Goal: Information Seeking & Learning: Learn about a topic

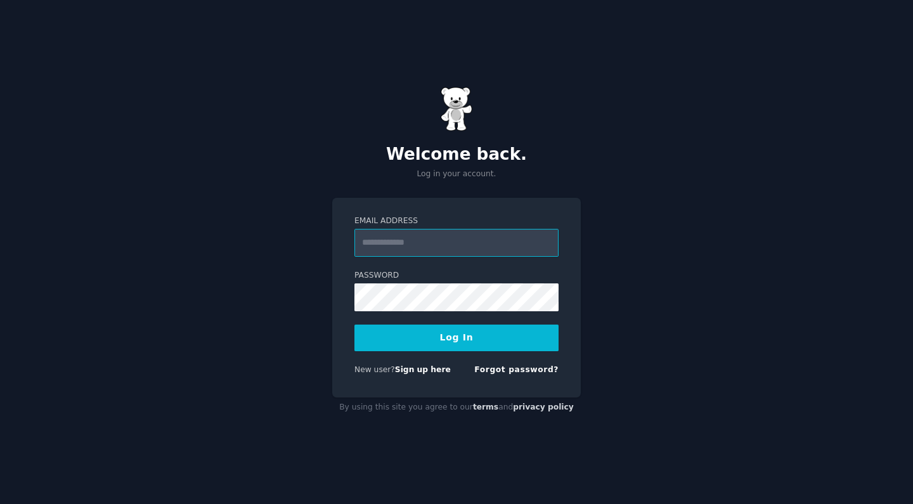
type input "**********"
click at [457, 337] on button "Log In" at bounding box center [457, 338] width 204 height 27
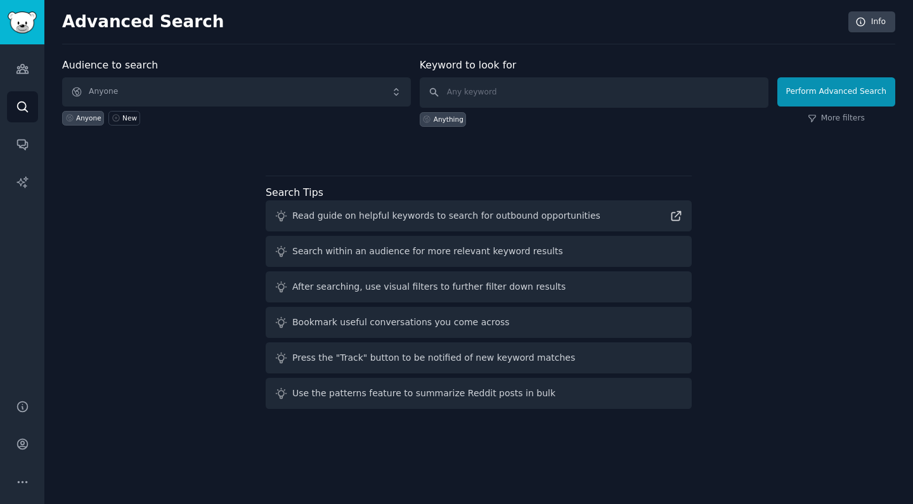
click at [491, 159] on div "Audience to search Anyone Anyone New Keyword to look for Anything Perform Advan…" at bounding box center [478, 236] width 833 height 356
click at [23, 66] on icon "Sidebar" at bounding box center [21, 69] width 11 height 9
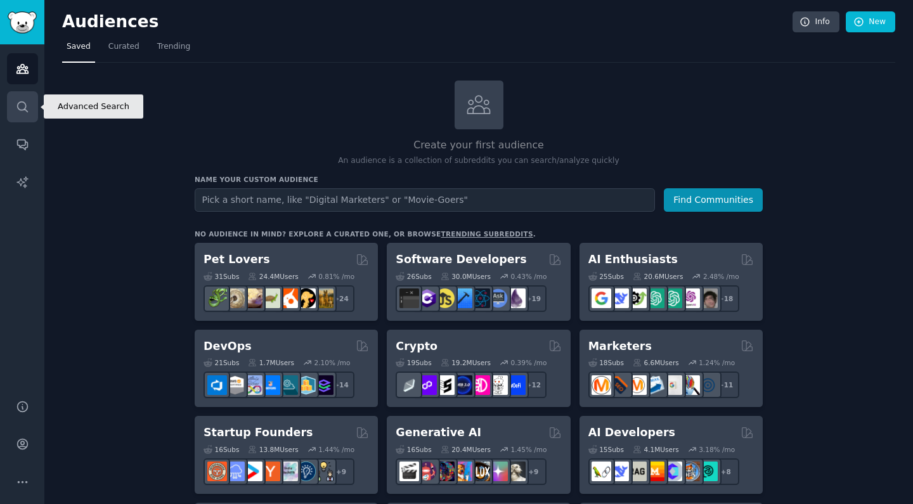
click at [20, 97] on link "Search" at bounding box center [22, 106] width 31 height 31
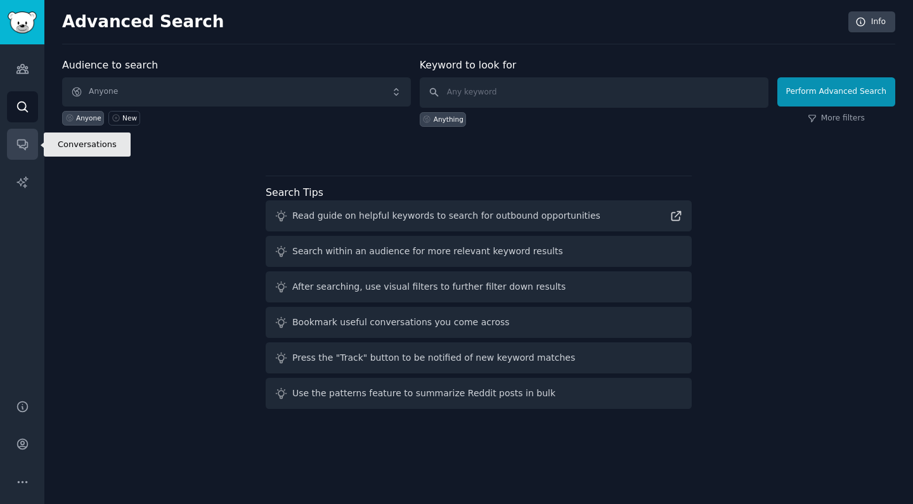
click at [20, 138] on icon "Sidebar" at bounding box center [22, 144] width 13 height 13
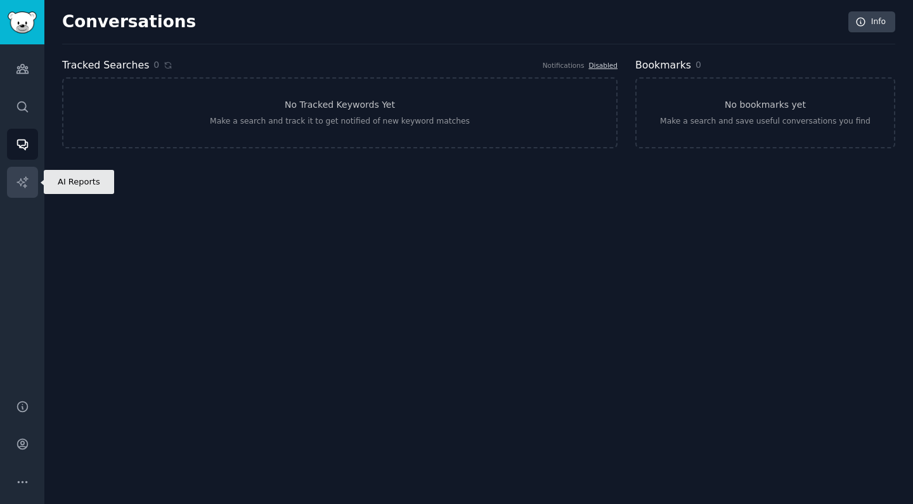
click at [21, 171] on link "AI Reports" at bounding box center [22, 182] width 31 height 31
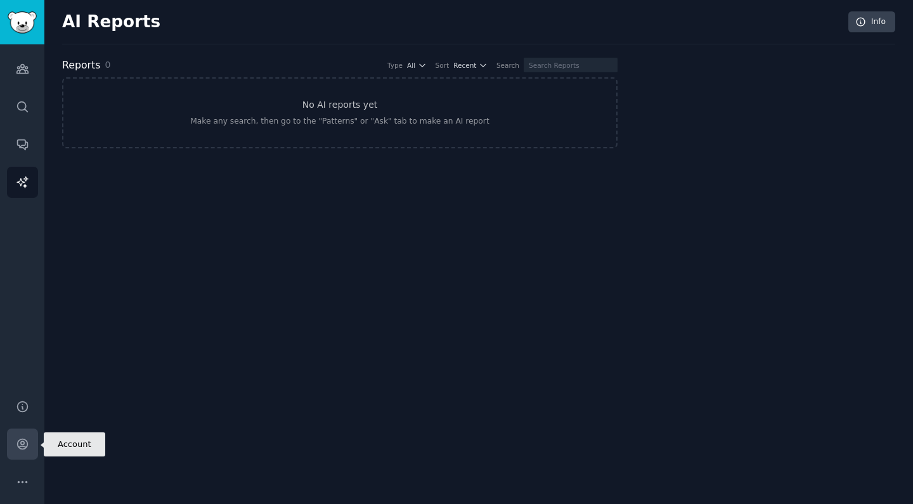
click at [19, 448] on icon "Sidebar" at bounding box center [22, 444] width 10 height 10
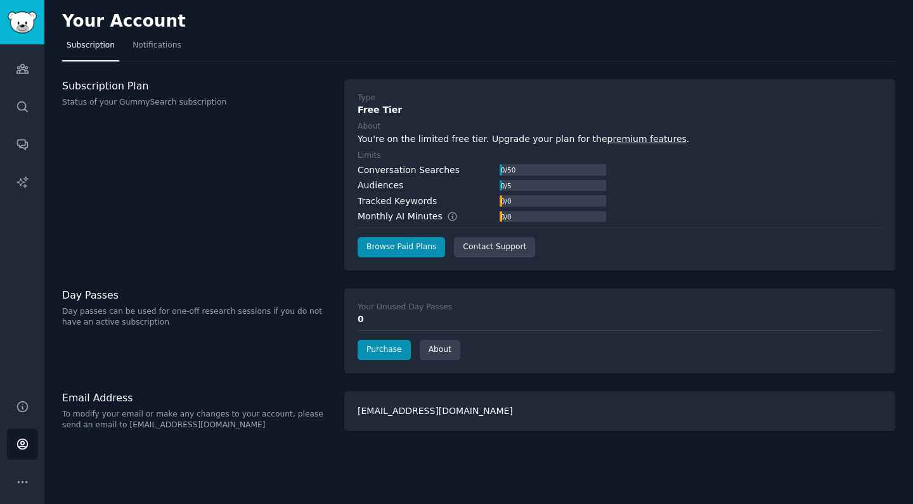
click at [443, 140] on div "You're on the limited free tier. Upgrade your plan for the premium features ." at bounding box center [620, 139] width 524 height 13
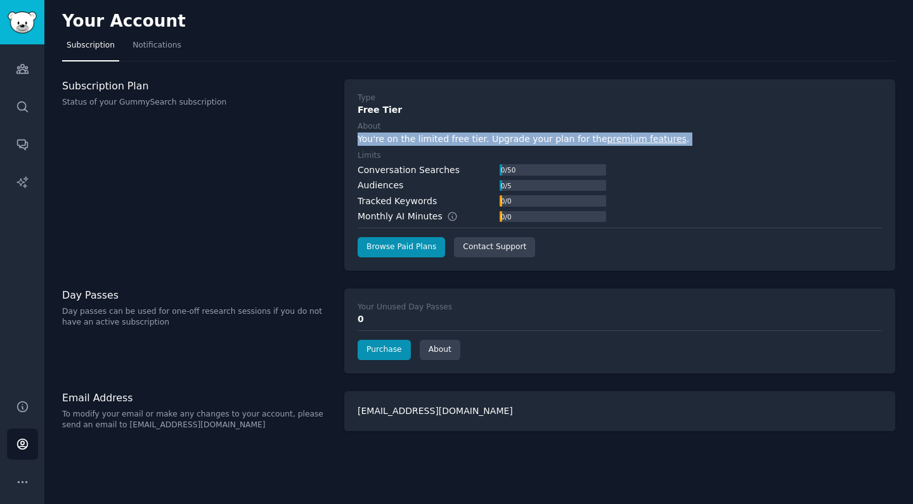
click at [437, 147] on div "Type Free Tier About You're on the limited free tier. Upgrade your plan for the…" at bounding box center [620, 175] width 524 height 165
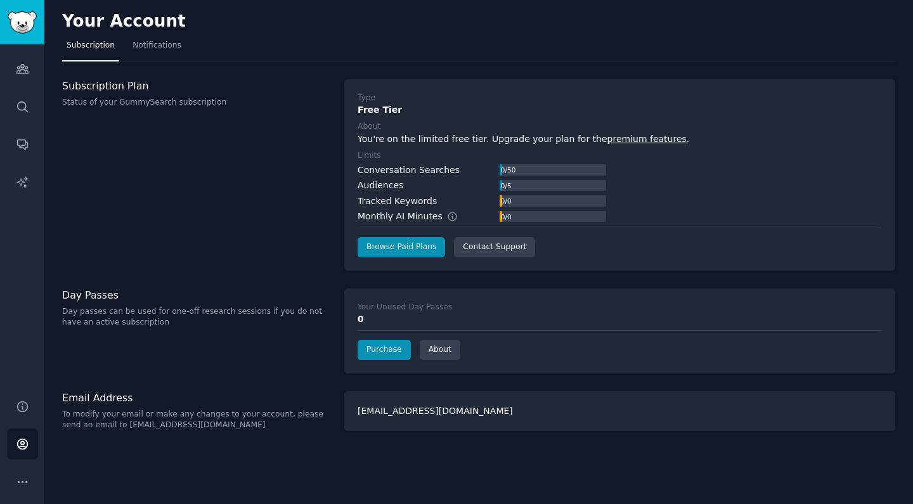
click at [431, 159] on label "Limits" at bounding box center [620, 155] width 524 height 11
click at [424, 174] on div "Conversation Searches" at bounding box center [409, 170] width 102 height 13
click at [144, 44] on span "Notifications" at bounding box center [157, 45] width 49 height 11
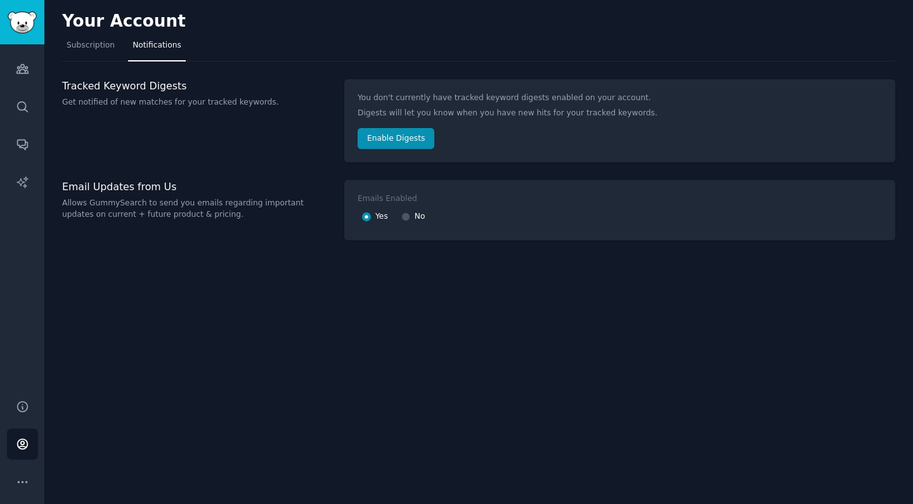
click at [396, 139] on button "Enable Digests" at bounding box center [396, 139] width 77 height 22
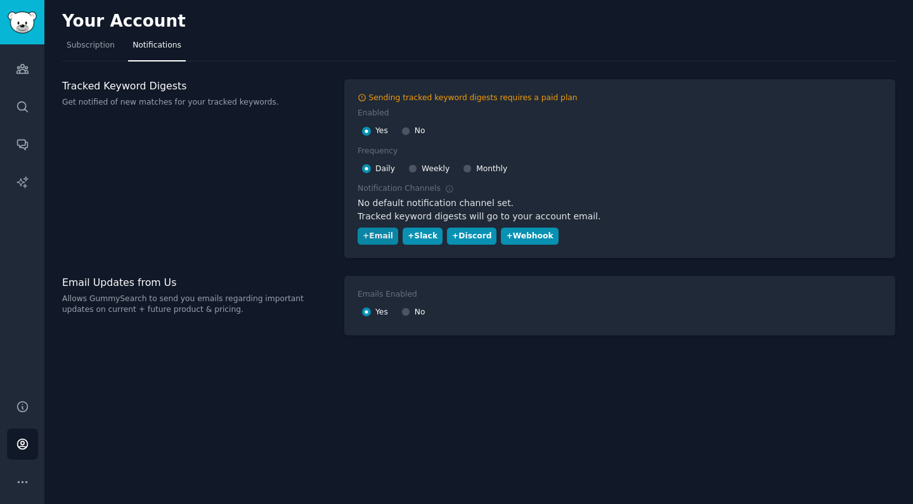
click at [380, 235] on div "+ Email" at bounding box center [378, 236] width 30 height 11
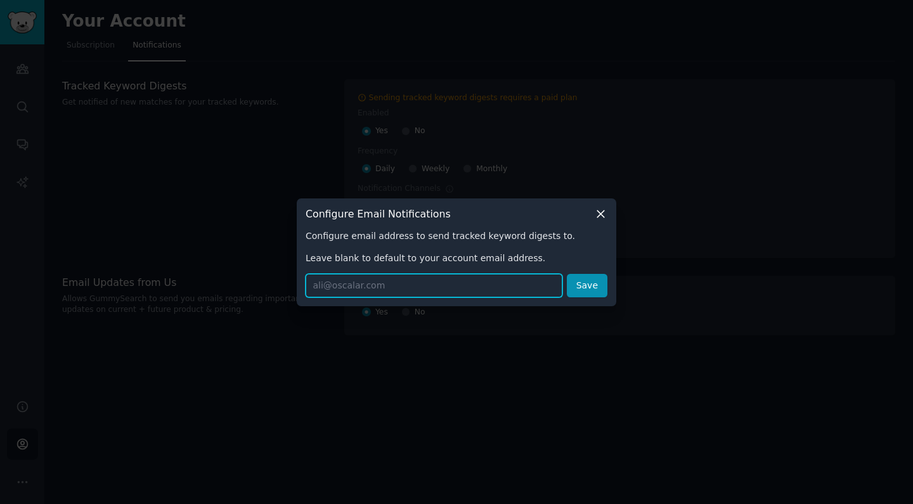
click at [364, 289] on input "text" at bounding box center [434, 285] width 257 height 23
click at [474, 199] on div "Configure Email Notifications Configure email address to send tracked keyword d…" at bounding box center [457, 253] width 320 height 108
click at [598, 209] on icon at bounding box center [600, 213] width 13 height 13
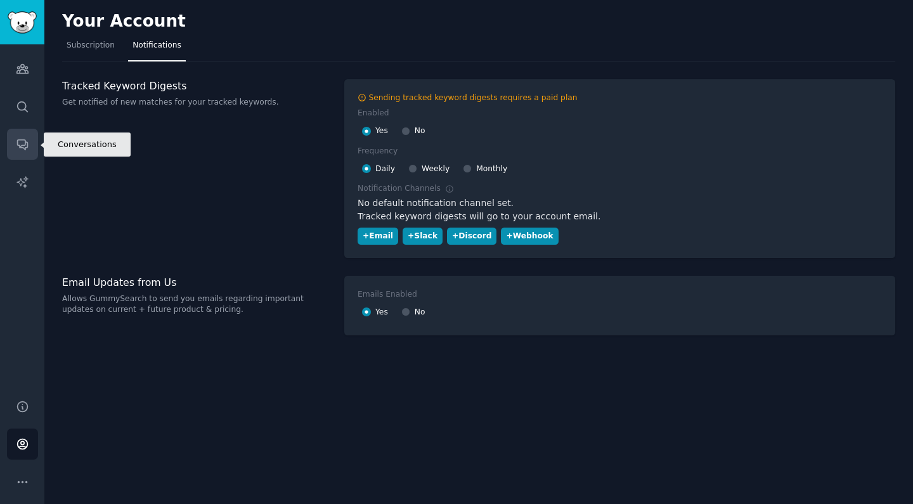
click at [25, 138] on icon "Sidebar" at bounding box center [22, 144] width 13 height 13
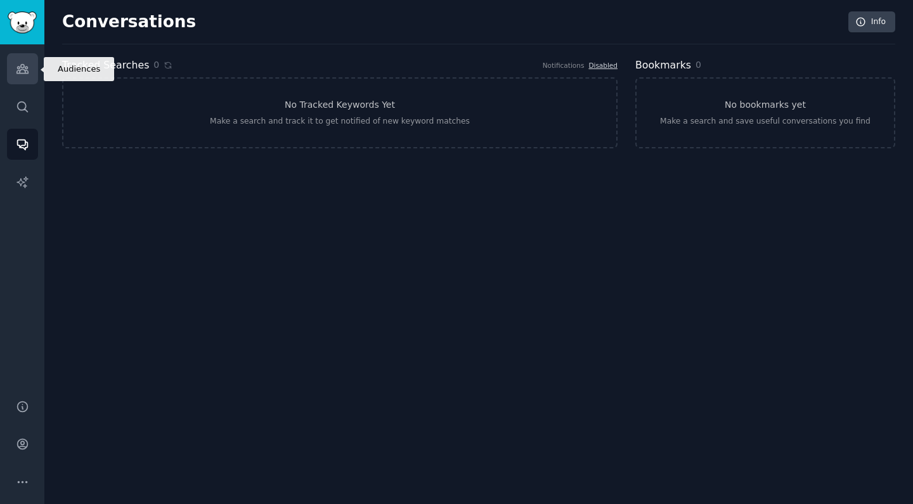
click at [31, 80] on link "Audiences" at bounding box center [22, 68] width 31 height 31
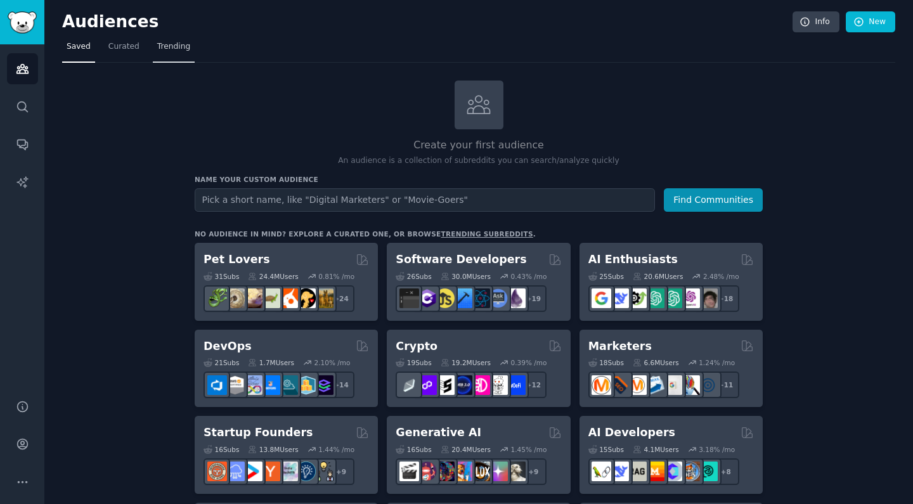
click at [166, 48] on span "Trending" at bounding box center [173, 46] width 33 height 11
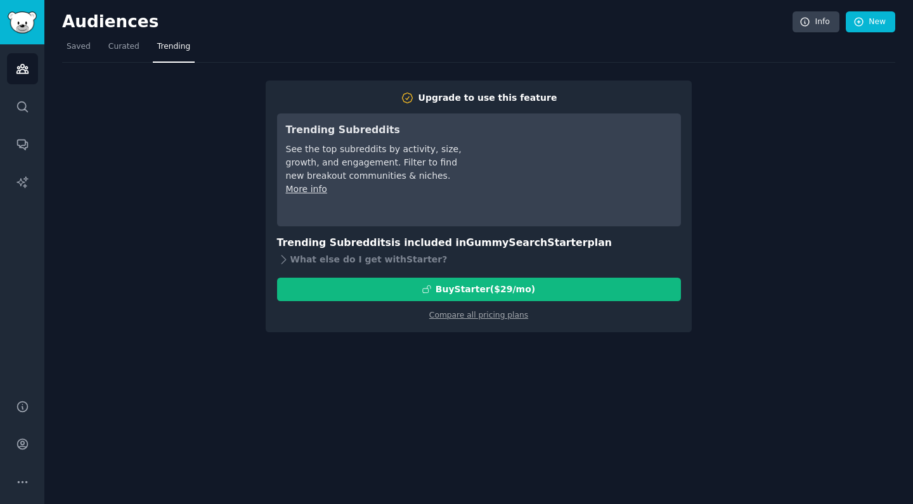
click at [29, 31] on img "Sidebar" at bounding box center [22, 22] width 29 height 22
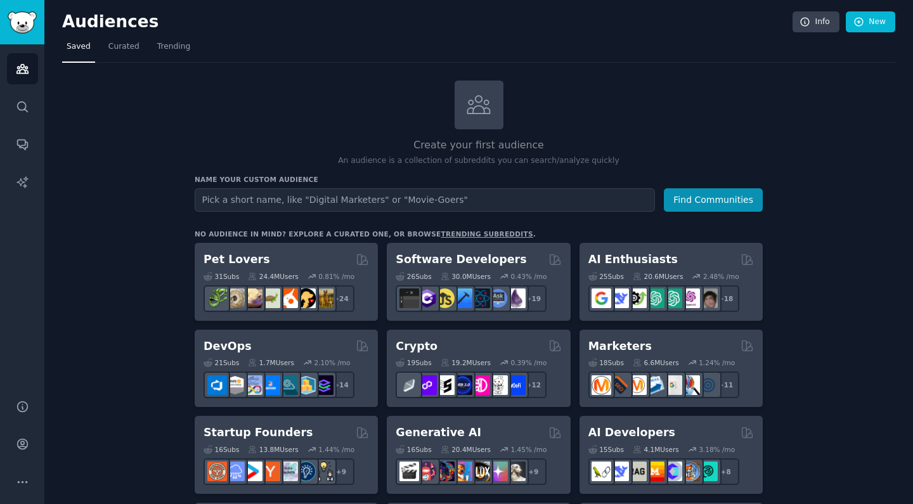
click at [29, 31] on img "Sidebar" at bounding box center [22, 22] width 29 height 22
click at [25, 109] on icon "Sidebar" at bounding box center [22, 106] width 10 height 10
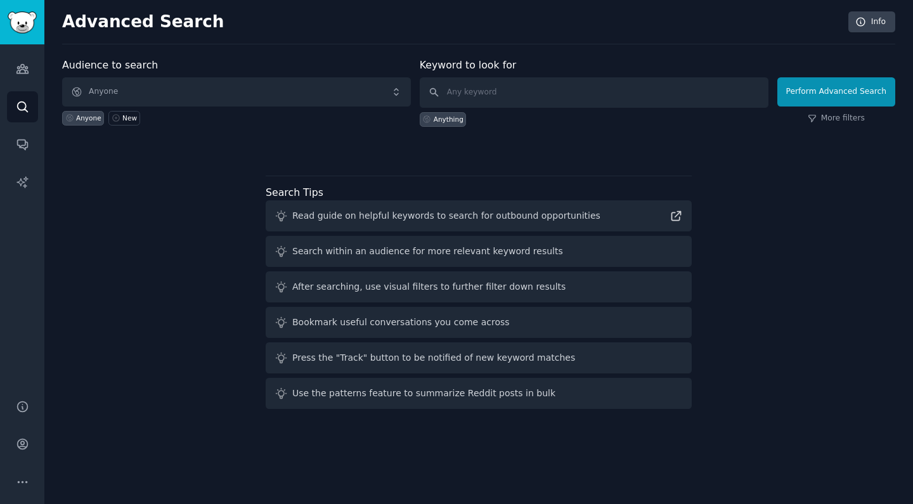
click at [378, 214] on div "Read guide on helpful keywords to search for outbound opportunities" at bounding box center [446, 215] width 308 height 13
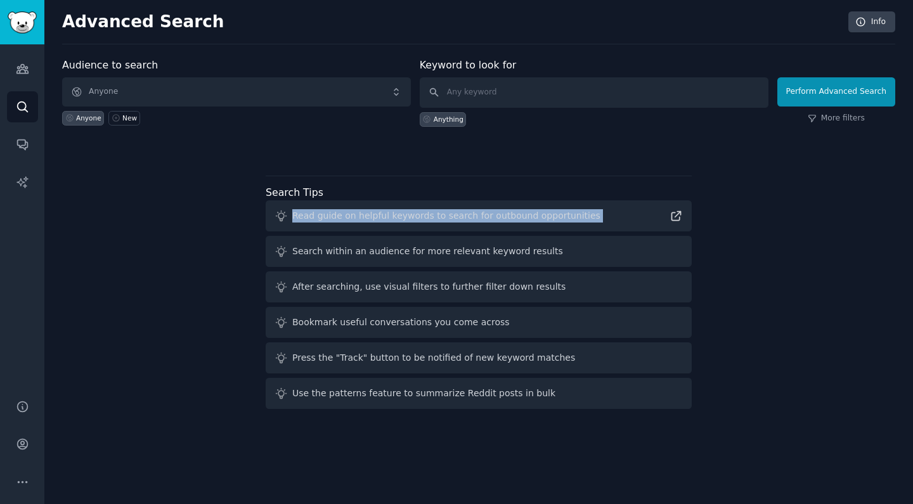
click at [370, 226] on div "Read guide on helpful keywords to search for outbound opportunities" at bounding box center [479, 215] width 426 height 31
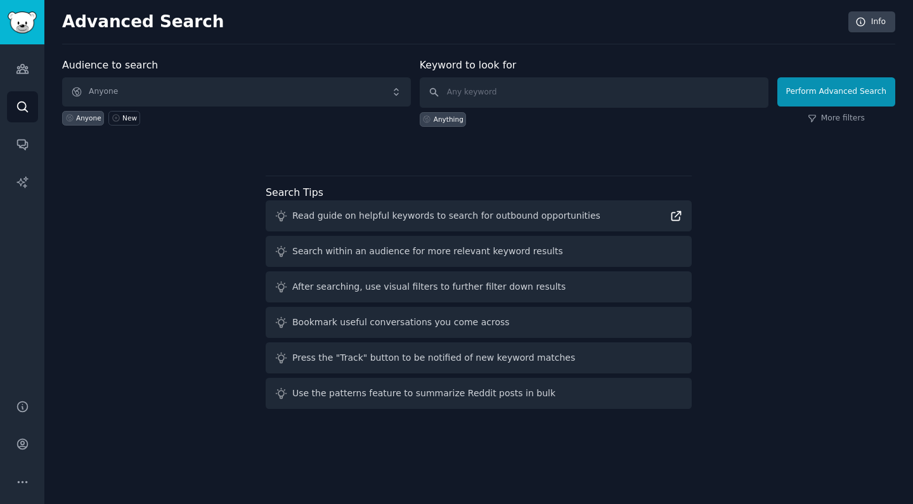
click at [677, 216] on icon at bounding box center [676, 215] width 13 height 13
click at [23, 31] on img "Sidebar" at bounding box center [22, 22] width 29 height 22
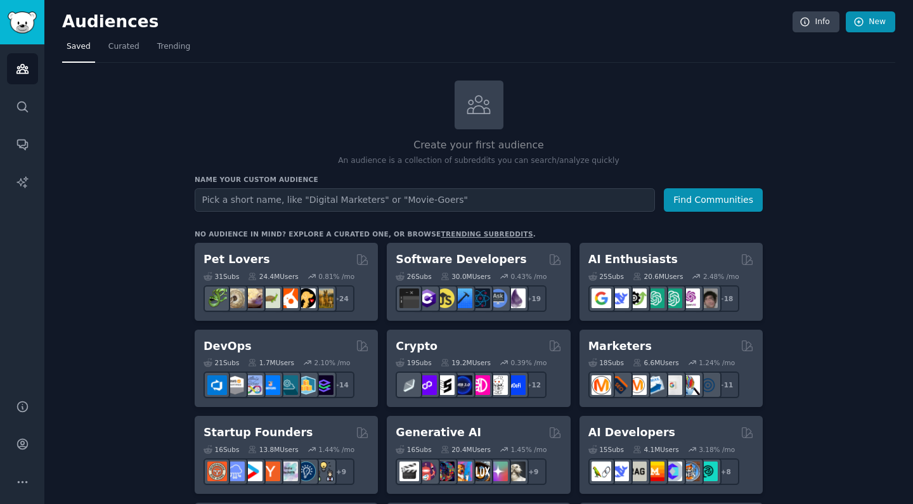
click at [868, 18] on link "New" at bounding box center [870, 22] width 49 height 22
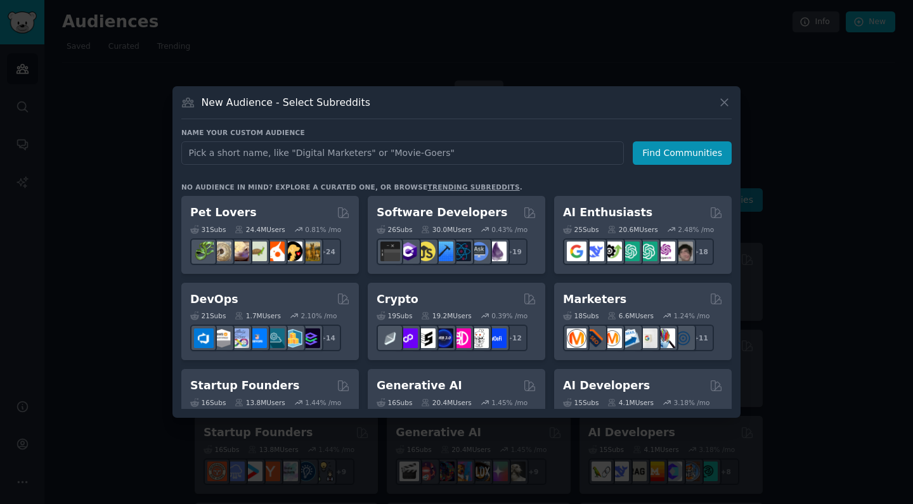
click at [726, 105] on icon at bounding box center [724, 102] width 7 height 7
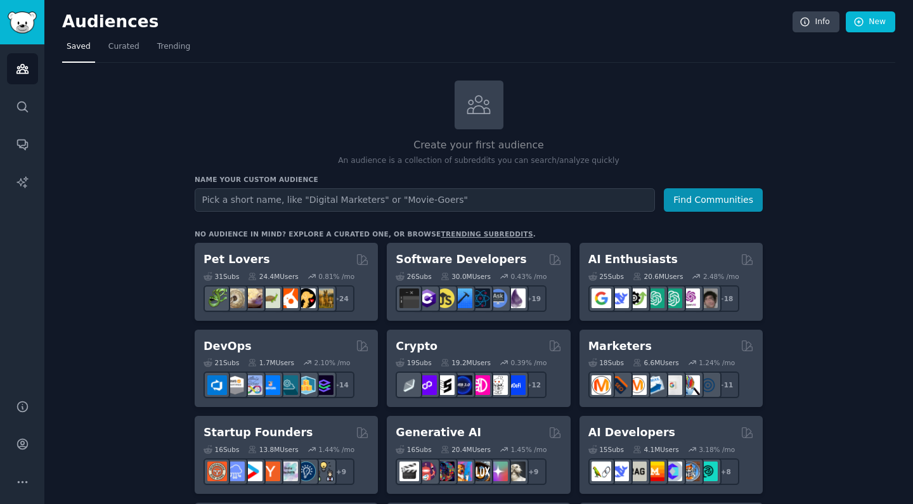
click at [30, 39] on link "Sidebar" at bounding box center [22, 22] width 44 height 44
click at [25, 105] on icon "Sidebar" at bounding box center [22, 106] width 10 height 10
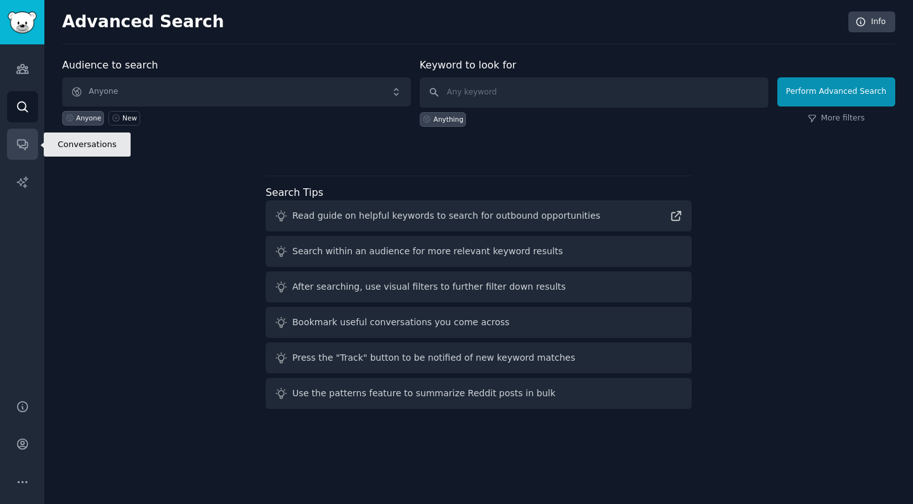
click at [20, 146] on icon "Sidebar" at bounding box center [22, 144] width 13 height 13
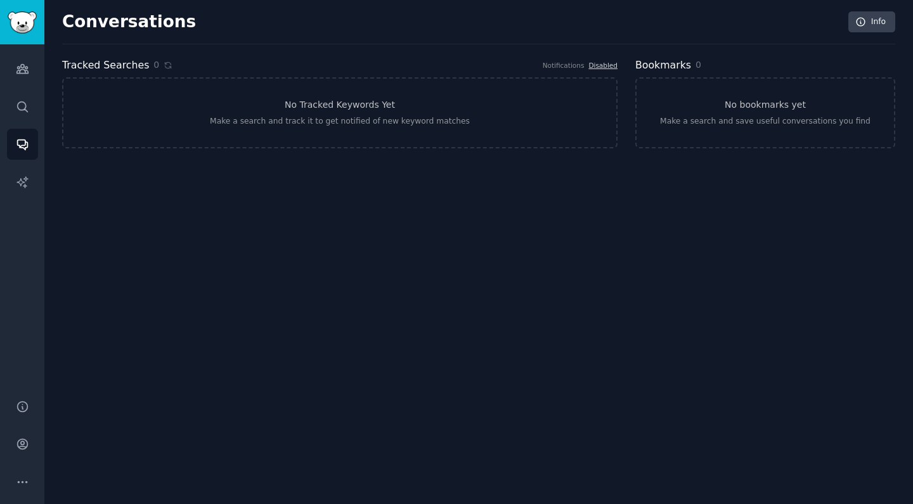
click at [29, 24] on img "Sidebar" at bounding box center [22, 22] width 29 height 22
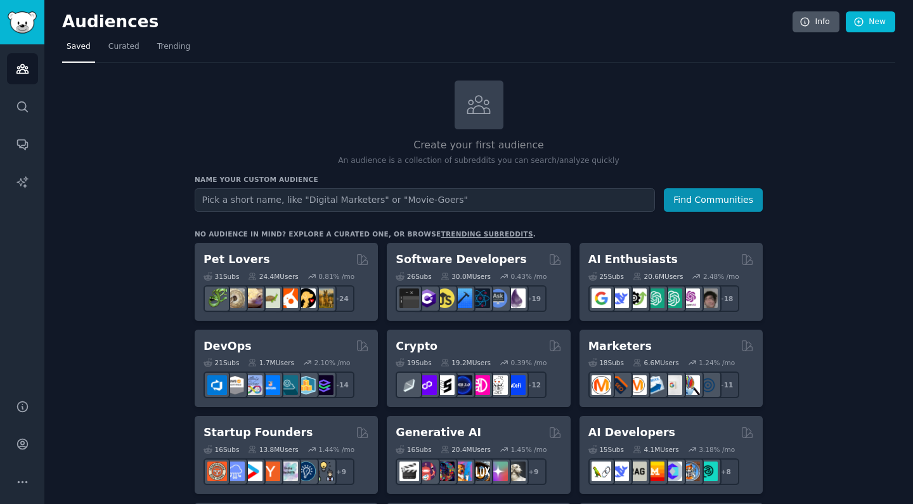
click at [816, 22] on link "Info" at bounding box center [816, 22] width 47 height 22
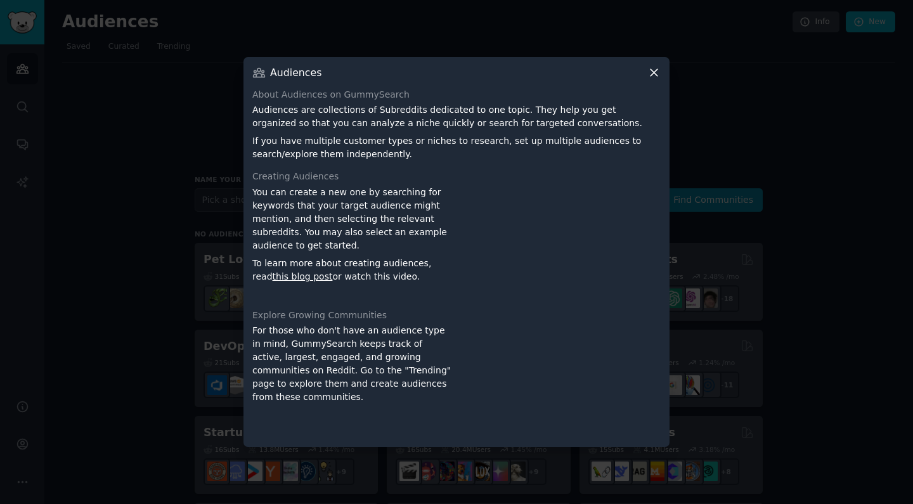
click at [657, 72] on icon at bounding box center [654, 72] width 13 height 13
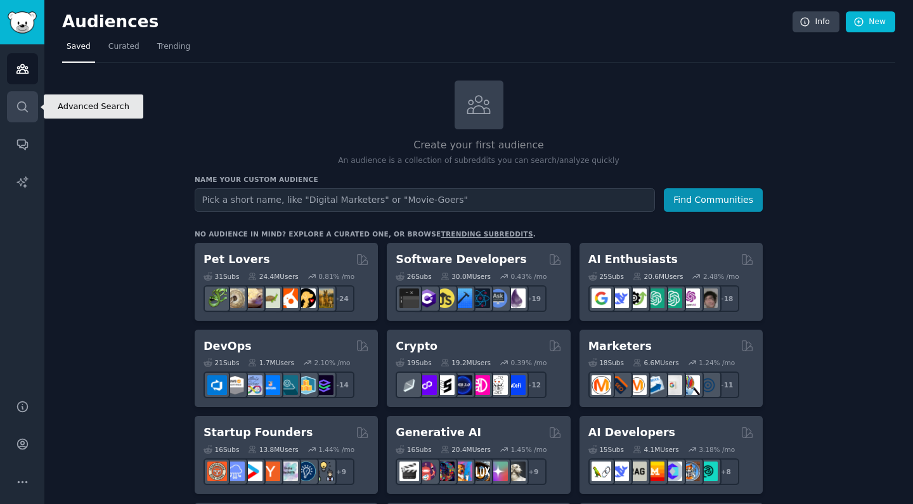
click at [24, 122] on link "Search" at bounding box center [22, 106] width 31 height 31
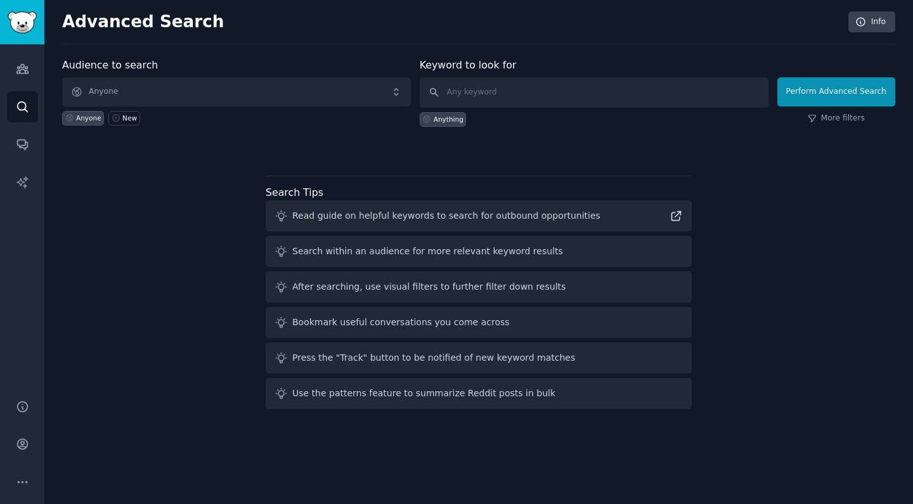
click at [193, 80] on span "Anyone" at bounding box center [236, 91] width 349 height 29
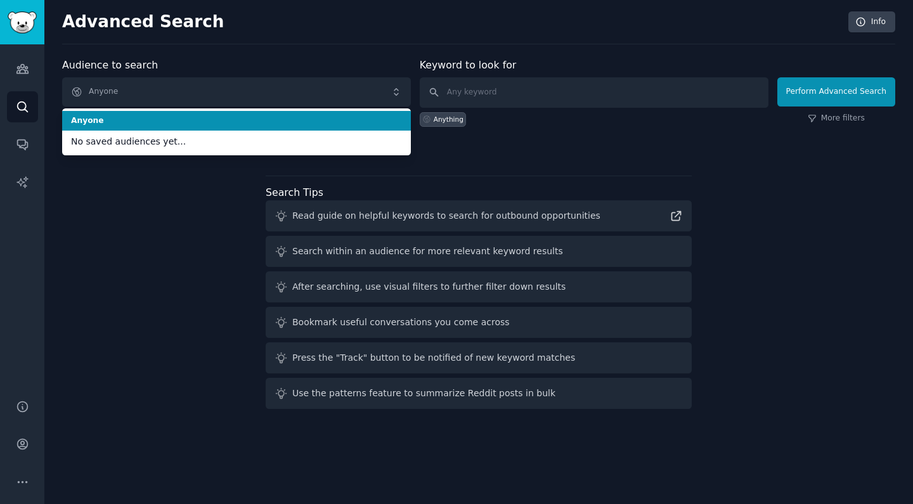
click at [186, 120] on span "Anyone" at bounding box center [236, 120] width 331 height 11
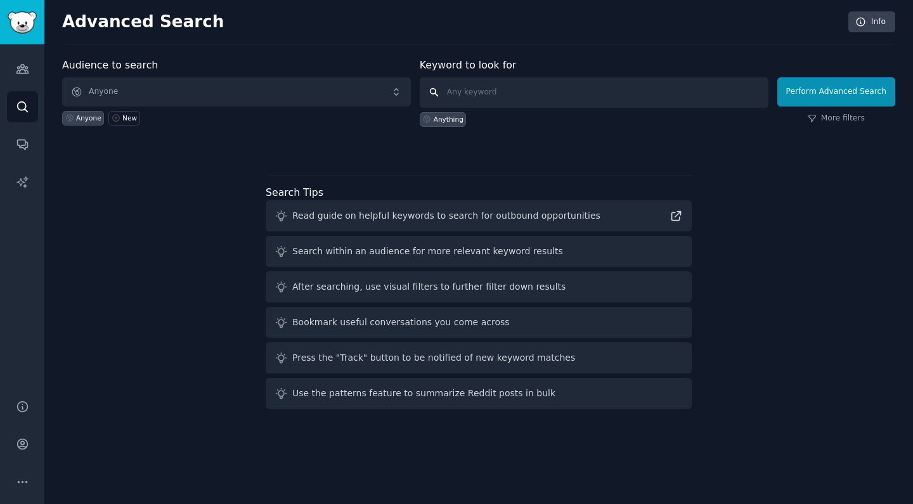
click at [507, 93] on input "text" at bounding box center [594, 92] width 349 height 30
click at [764, 216] on div "Audience to search Anyone Anyone New Keyword to look for Google Ads Anything Pe…" at bounding box center [478, 236] width 833 height 356
click at [687, 92] on input "Google Ads" at bounding box center [594, 92] width 349 height 30
type input "Google Ads,"
click at [844, 115] on link "More filters" at bounding box center [836, 118] width 57 height 11
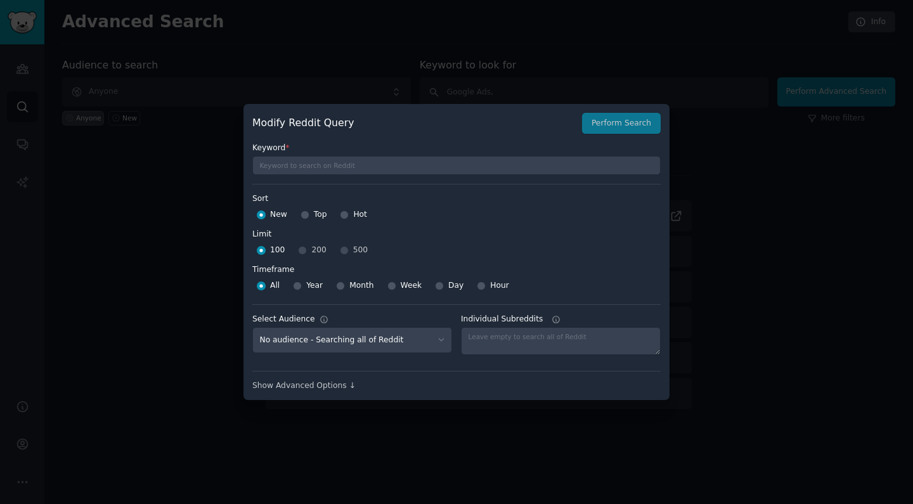
click at [343, 251] on div "100 200 500" at bounding box center [456, 250] width 408 height 20
click at [303, 251] on div "100 200 500" at bounding box center [456, 250] width 408 height 20
click at [337, 385] on div "Show Advanced Options ↓" at bounding box center [456, 386] width 408 height 11
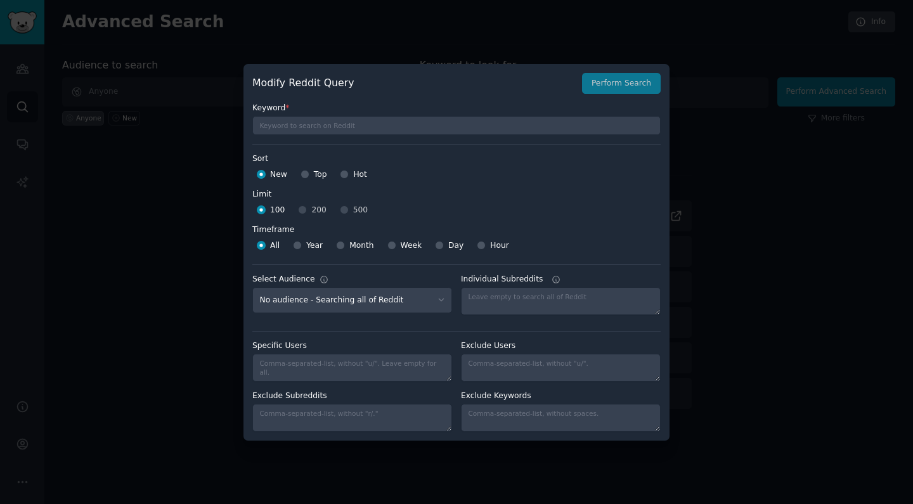
click at [414, 148] on div "Sort Sort New Top Hot Limit Limit 100 200 500 Timeframe Timeframe All Year Mont…" at bounding box center [456, 200] width 408 height 112
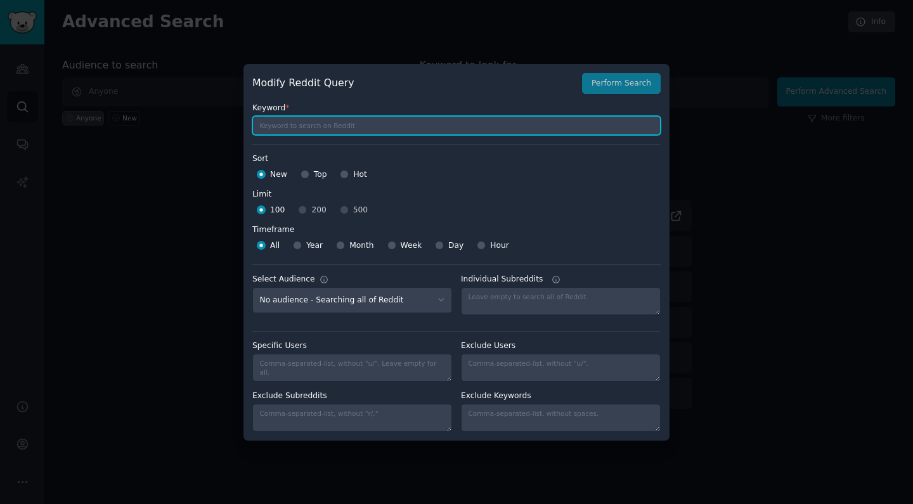
click at [355, 127] on input "text" at bounding box center [456, 125] width 408 height 19
type input "Google Ads"
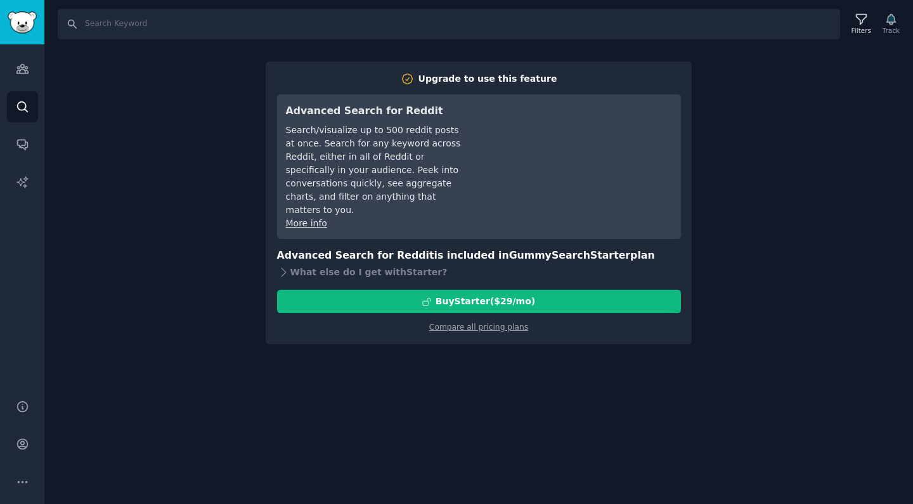
click at [212, 244] on div "Search Filters Track Upgrade to use this feature Advanced Search for Reddit Sea…" at bounding box center [478, 252] width 869 height 504
click at [140, 25] on input "Search" at bounding box center [449, 24] width 783 height 30
type input "Google Ads"
click at [23, 27] on img "Sidebar" at bounding box center [22, 22] width 29 height 22
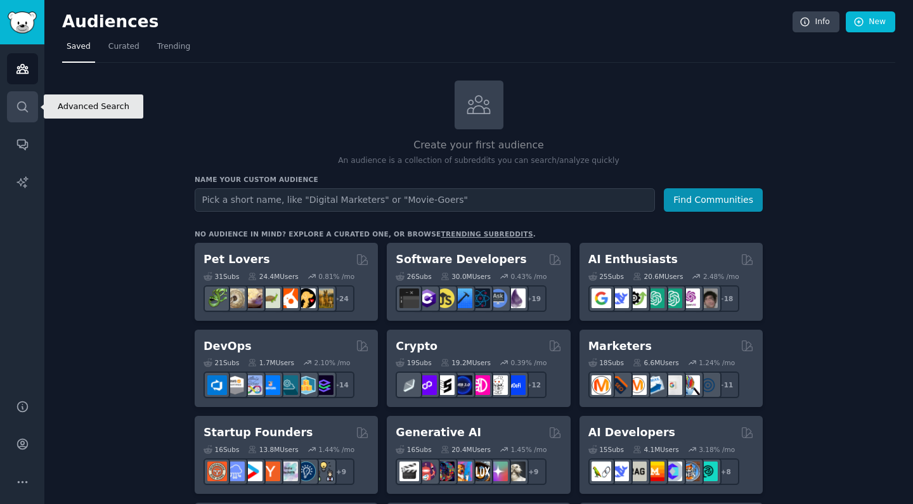
click at [29, 108] on icon "Sidebar" at bounding box center [22, 106] width 13 height 13
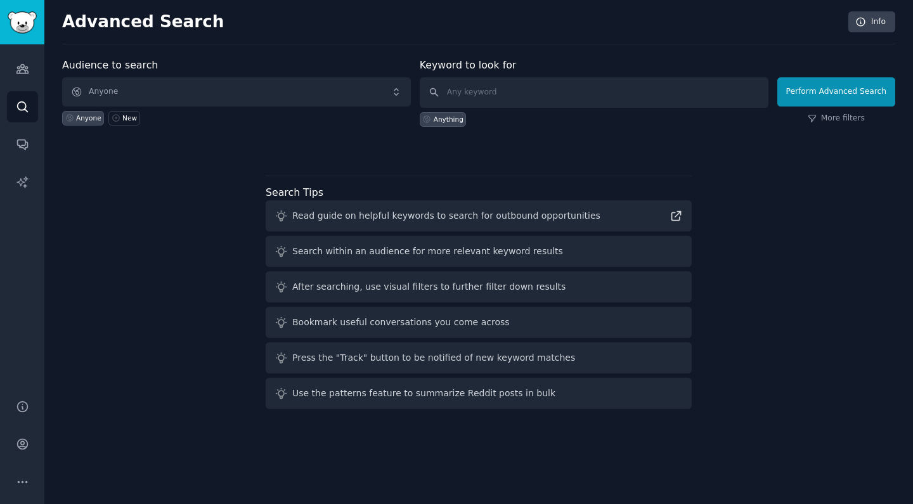
click at [35, 34] on link "Sidebar" at bounding box center [22, 22] width 44 height 44
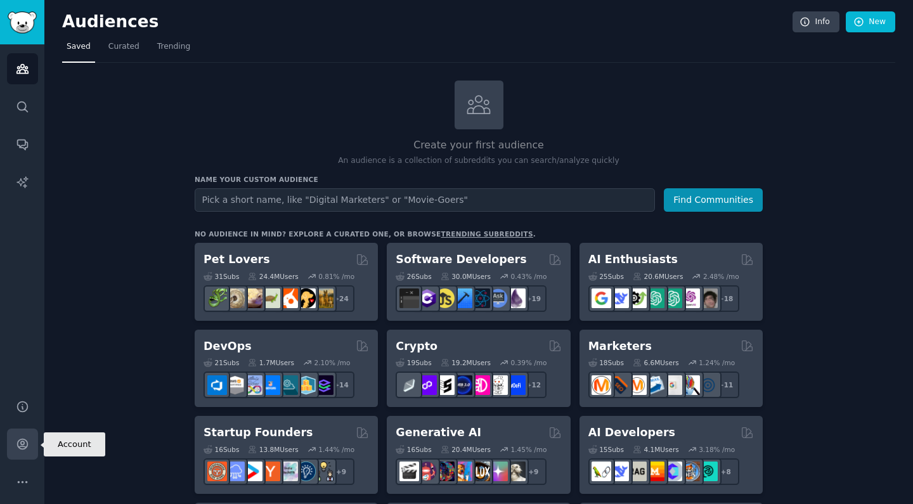
click at [23, 453] on link "Account" at bounding box center [22, 444] width 31 height 31
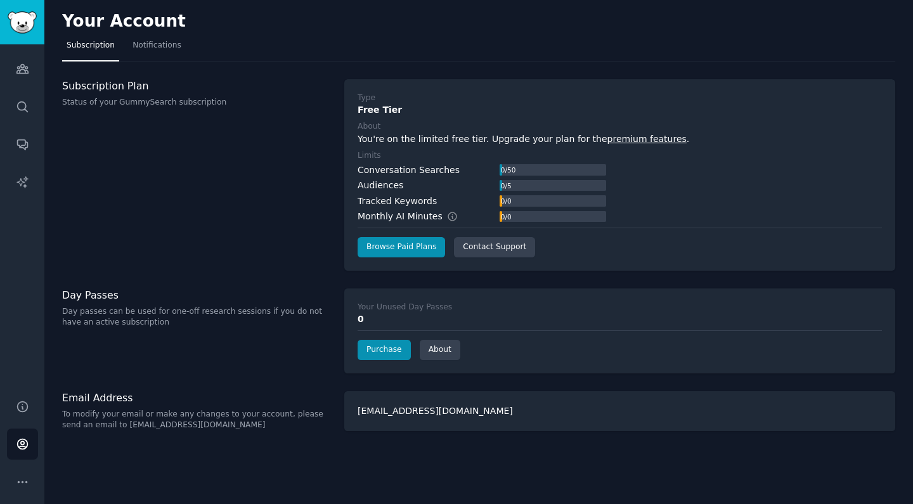
click at [405, 167] on div "Conversation Searches" at bounding box center [409, 170] width 102 height 13
click at [393, 176] on div "Conversation Searches 0 / 50 Audiences 0 / 5 Tracked Keywords 0 / 0 Monthly AI …" at bounding box center [482, 194] width 249 height 60
click at [22, 20] on img "Sidebar" at bounding box center [22, 22] width 29 height 22
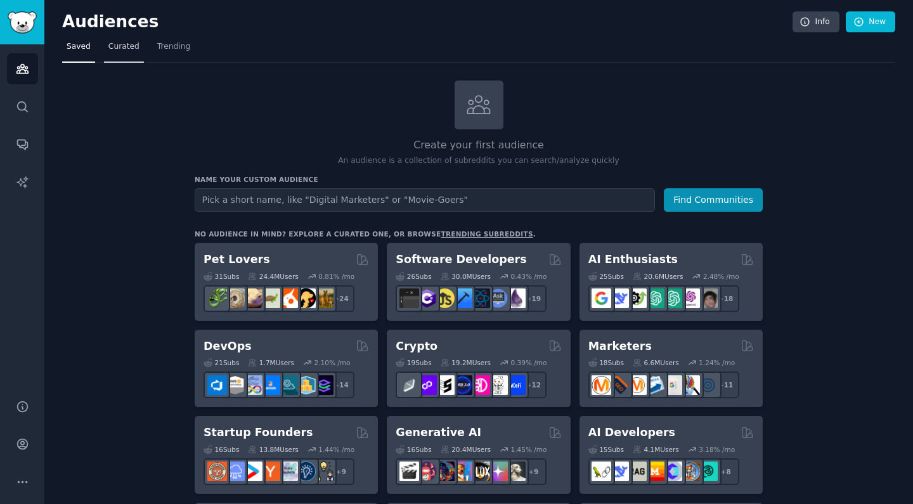
click at [132, 49] on span "Curated" at bounding box center [123, 46] width 31 height 11
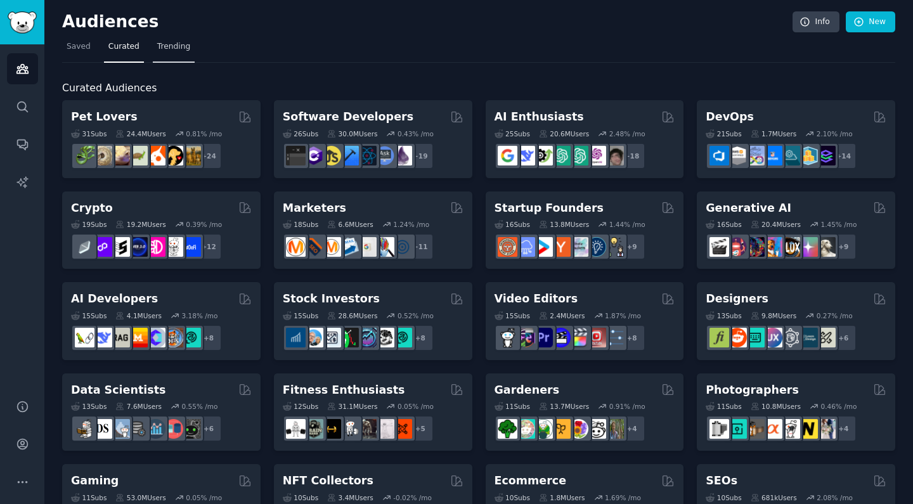
click at [166, 50] on span "Trending" at bounding box center [173, 46] width 33 height 11
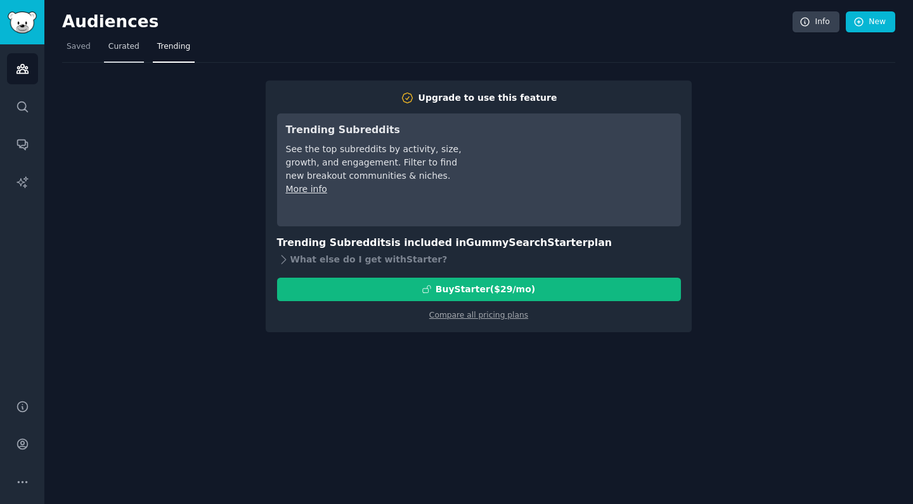
click at [126, 51] on span "Curated" at bounding box center [123, 46] width 31 height 11
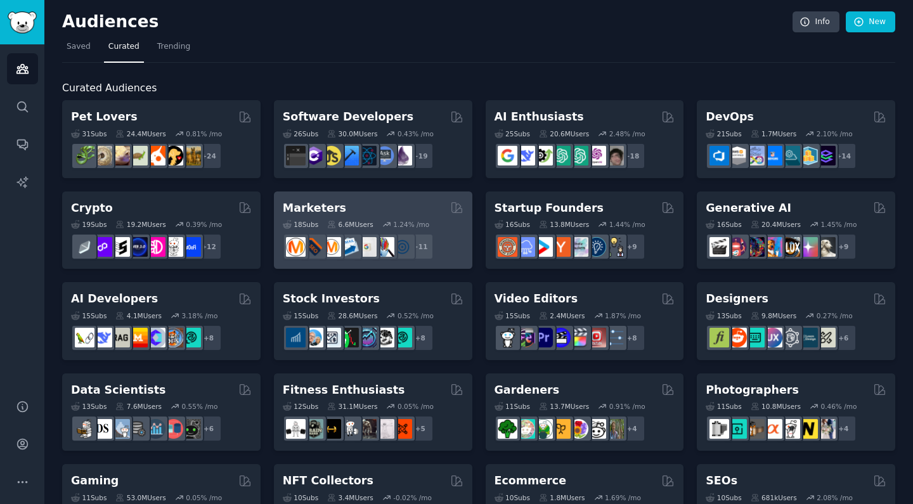
click at [342, 197] on div "Marketers 18 Sub s 6.6M Users 1.24 % /mo + 11" at bounding box center [373, 231] width 199 height 78
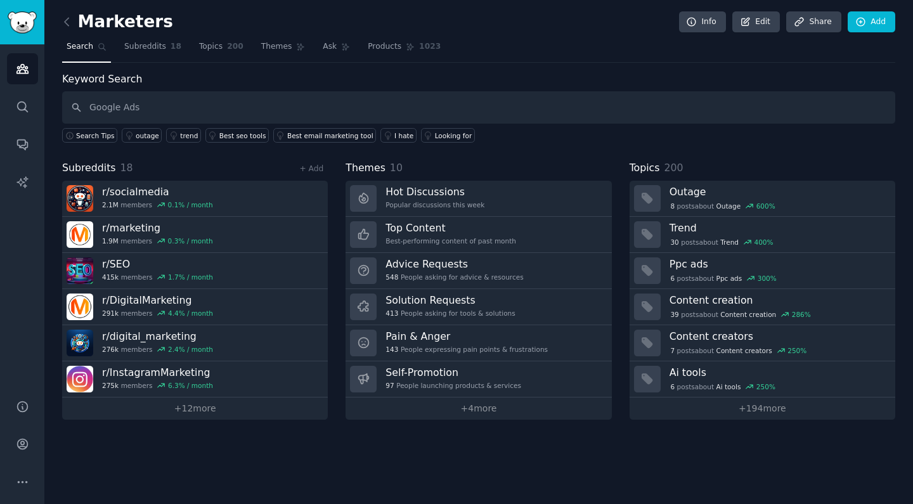
type input "Google Ads"
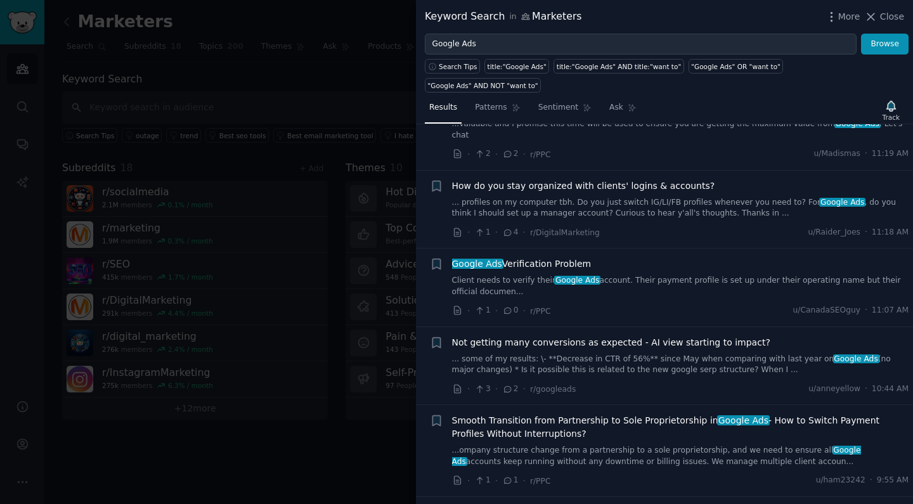
scroll to position [941, 0]
click at [891, 101] on icon "button" at bounding box center [891, 106] width 9 height 10
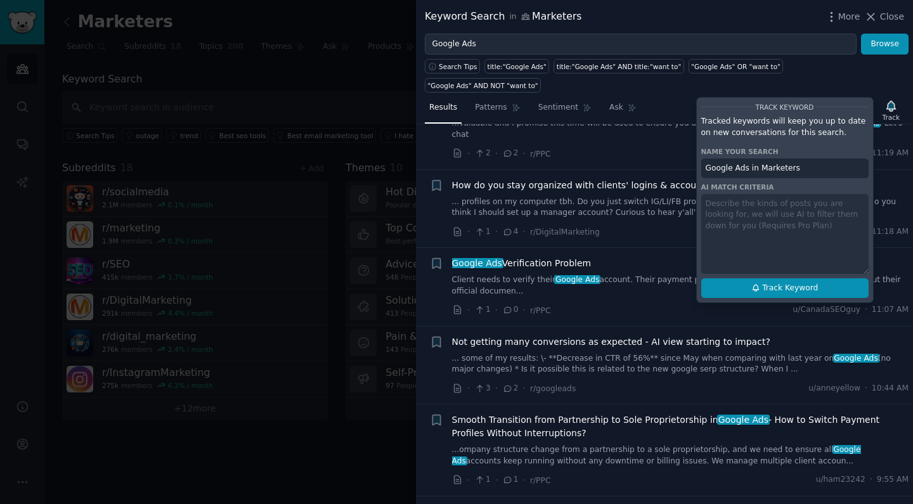
click at [791, 283] on span "Track Keyword" at bounding box center [790, 288] width 56 height 11
type input "Google Ads in Marketers"
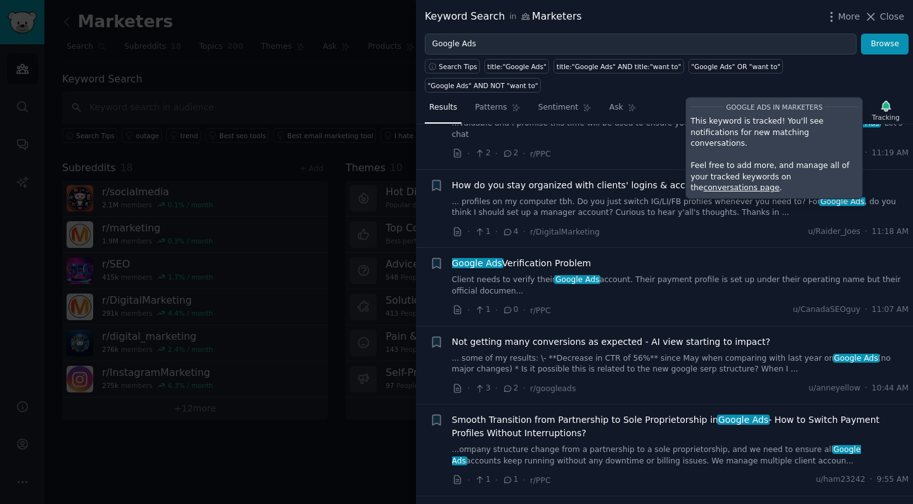
click at [788, 116] on p "This keyword is tracked! You'll see notifications for new matching conversation…" at bounding box center [774, 133] width 167 height 34
click at [782, 128] on div "This keyword is tracked! You'll see notifications for new matching conversation…" at bounding box center [774, 155] width 167 height 78
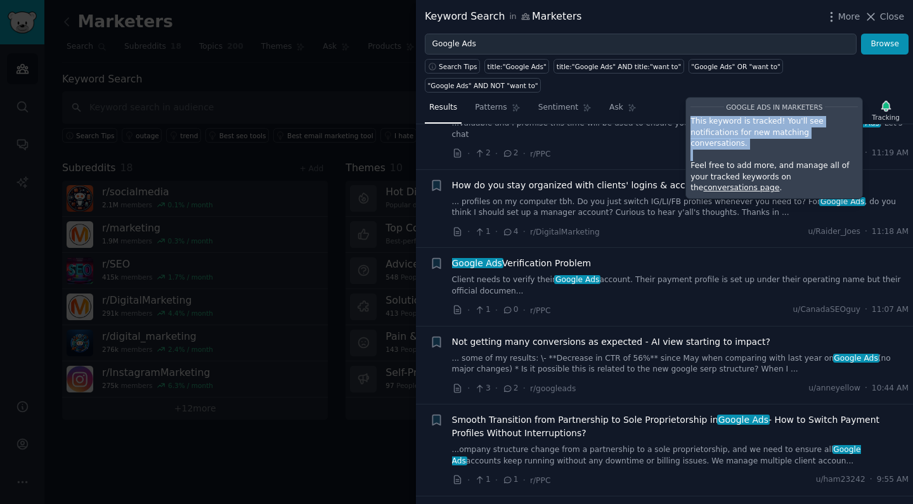
click at [782, 128] on div "This keyword is tracked! You'll see notifications for new matching conversation…" at bounding box center [774, 155] width 167 height 78
click at [771, 160] on p "Feel free to add more, and manage all of your tracked keywords on the conversat…" at bounding box center [774, 177] width 167 height 34
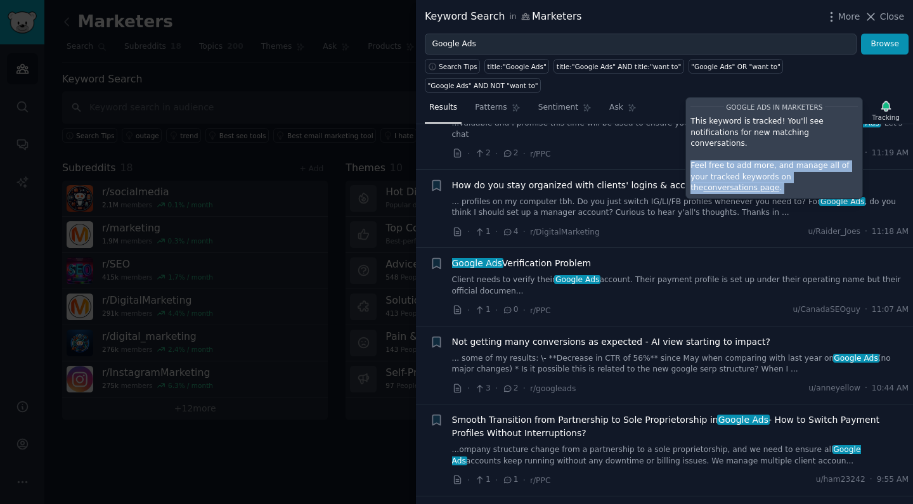
click at [767, 160] on p "Feel free to add more, and manage all of your tracked keywords on the conversat…" at bounding box center [774, 177] width 167 height 34
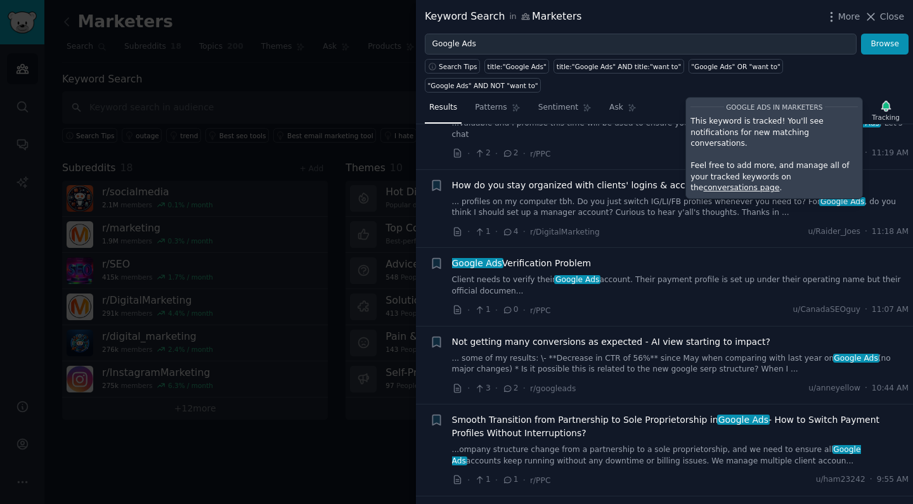
click at [356, 96] on div at bounding box center [456, 252] width 913 height 504
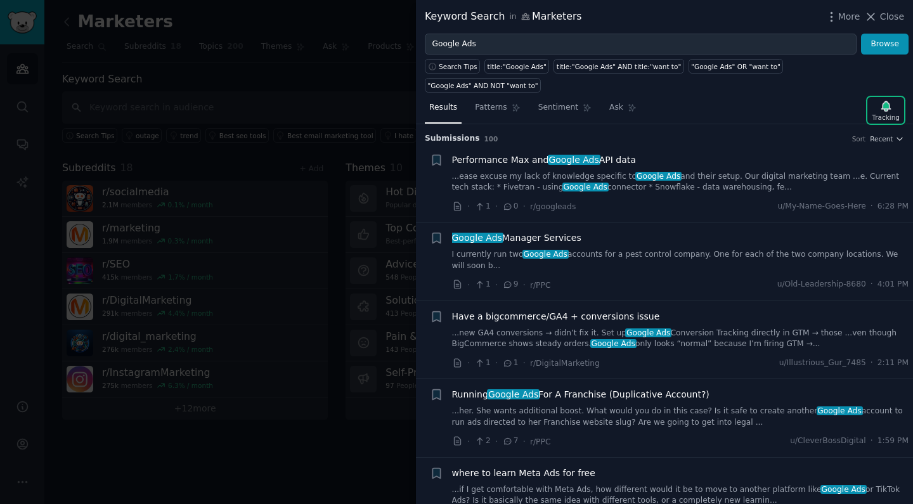
scroll to position [0, 0]
click at [700, 171] on link "...ease excuse my lack of knowledge specific to Google Ads and their setup. Our…" at bounding box center [680, 182] width 457 height 22
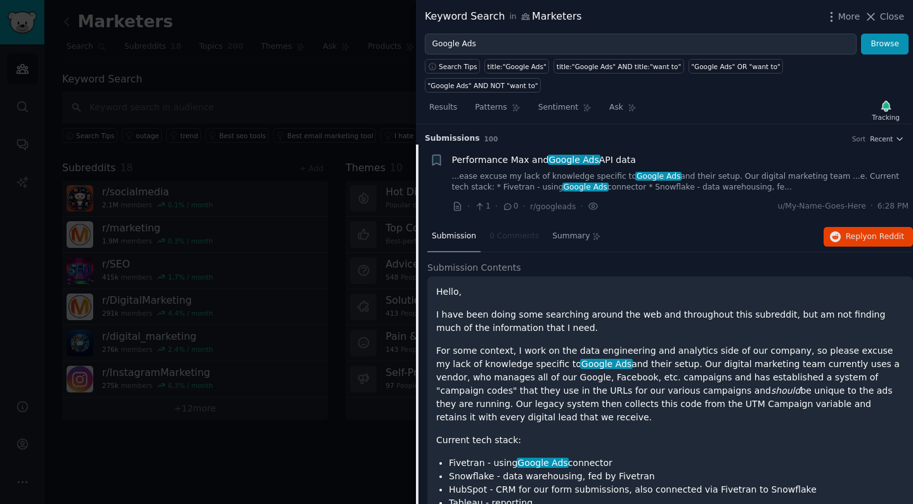
scroll to position [20, 0]
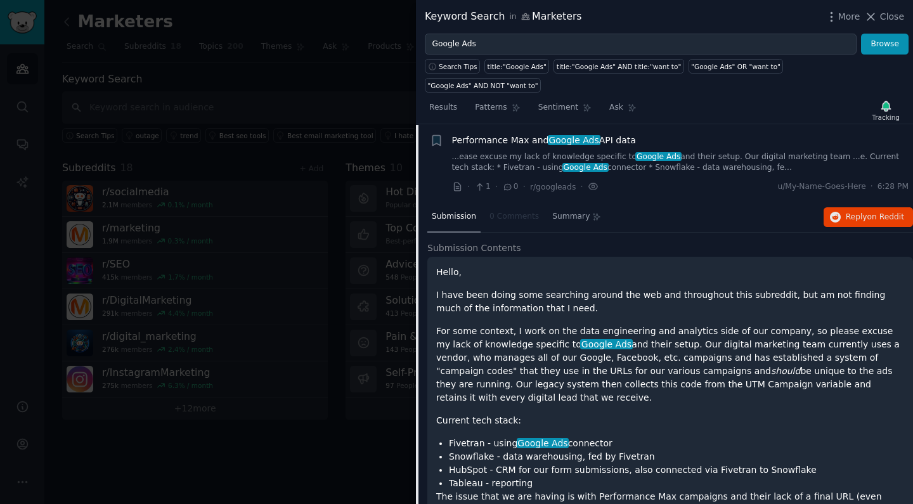
click at [625, 289] on p "I have been doing some searching around the web and throughout this subreddit, …" at bounding box center [670, 302] width 468 height 27
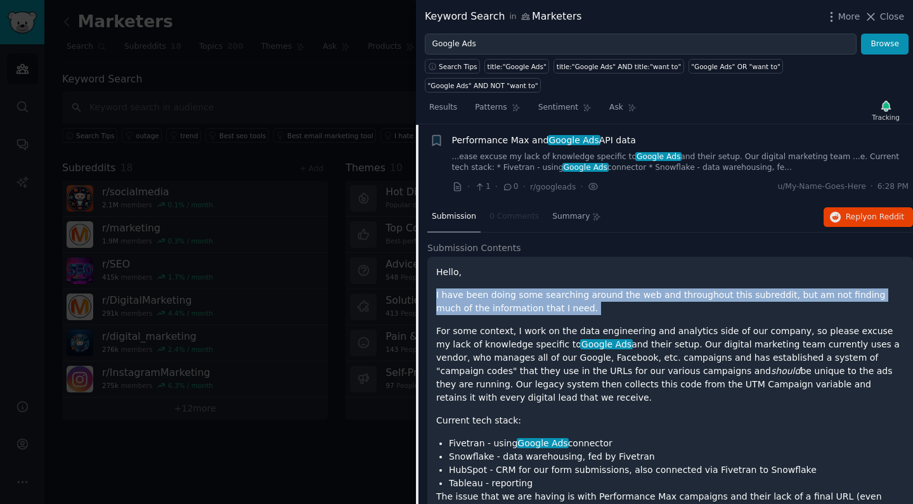
click at [623, 294] on p "I have been doing some searching around the web and throughout this subreddit, …" at bounding box center [670, 302] width 468 height 27
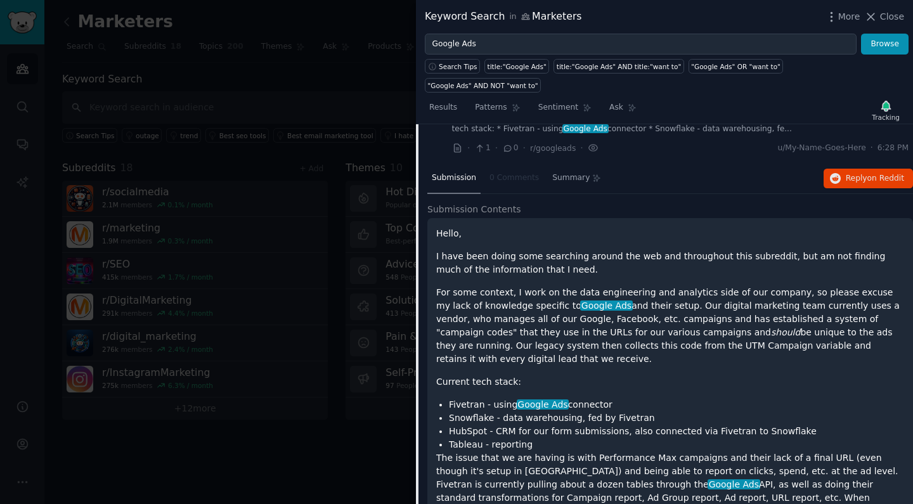
scroll to position [67, 0]
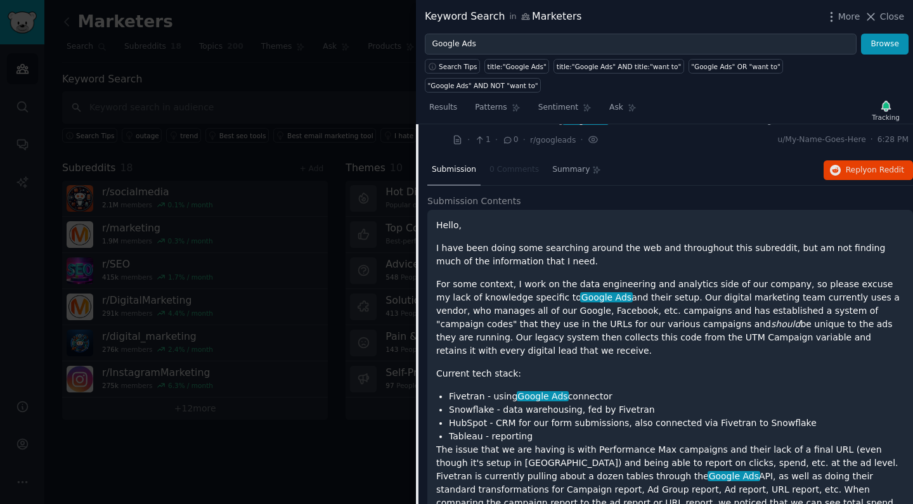
click at [642, 294] on p "For some context, I work on the data engineering and analytics side of our comp…" at bounding box center [670, 318] width 468 height 80
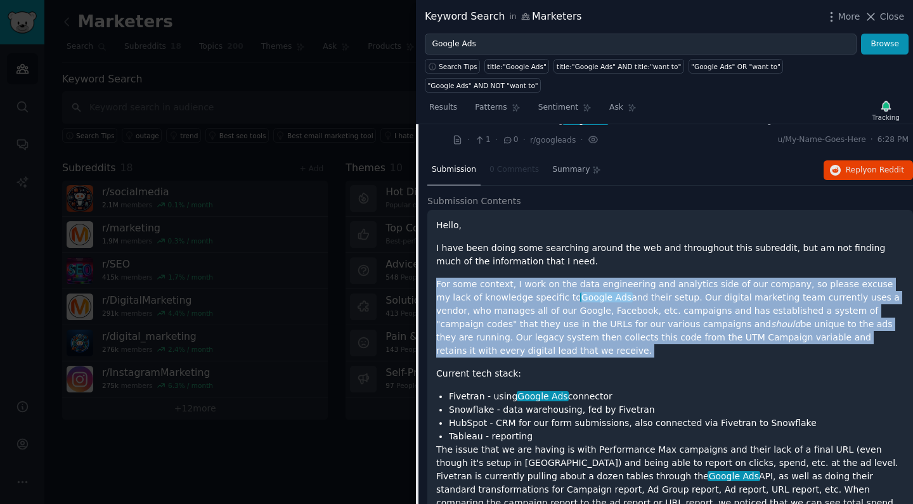
click at [637, 320] on p "For some context, I work on the data engineering and analytics side of our comp…" at bounding box center [670, 318] width 468 height 80
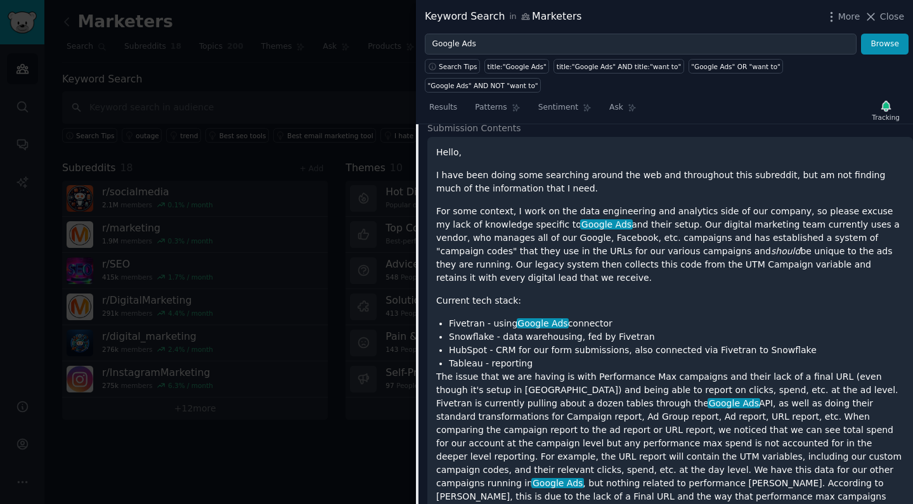
scroll to position [140, 0]
click at [719, 225] on p "For some context, I work on the data engineering and analytics side of our comp…" at bounding box center [670, 244] width 468 height 80
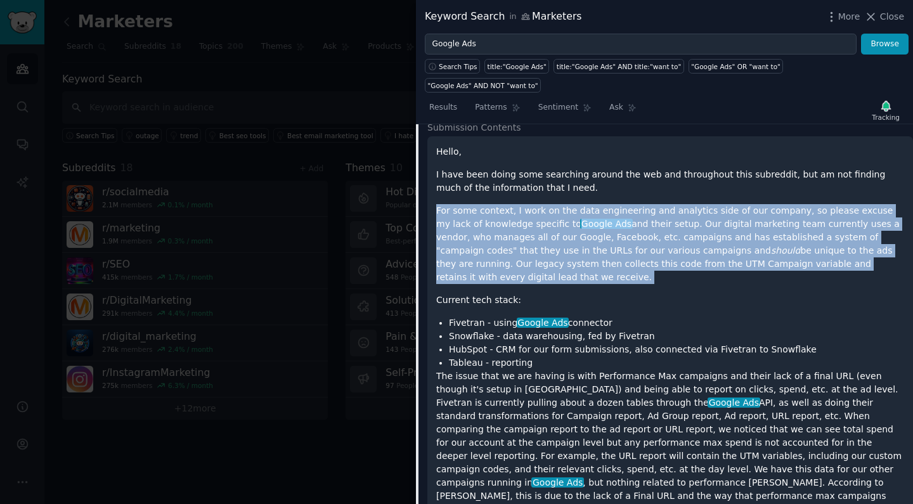
click at [708, 248] on p "For some context, I work on the data engineering and analytics side of our comp…" at bounding box center [670, 244] width 468 height 80
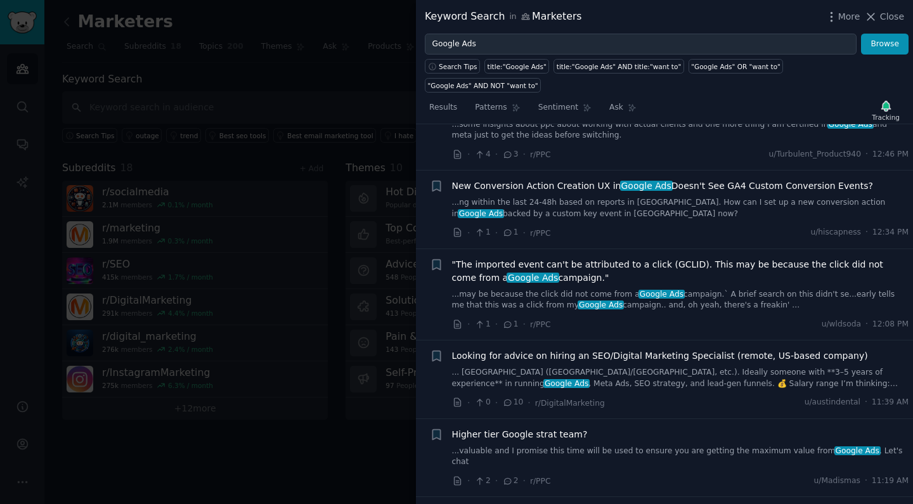
scroll to position [1213, 0]
click at [654, 367] on link "... [GEOGRAPHIC_DATA] ([GEOGRAPHIC_DATA]/[GEOGRAPHIC_DATA], etc.). Ideally some…" at bounding box center [680, 378] width 457 height 22
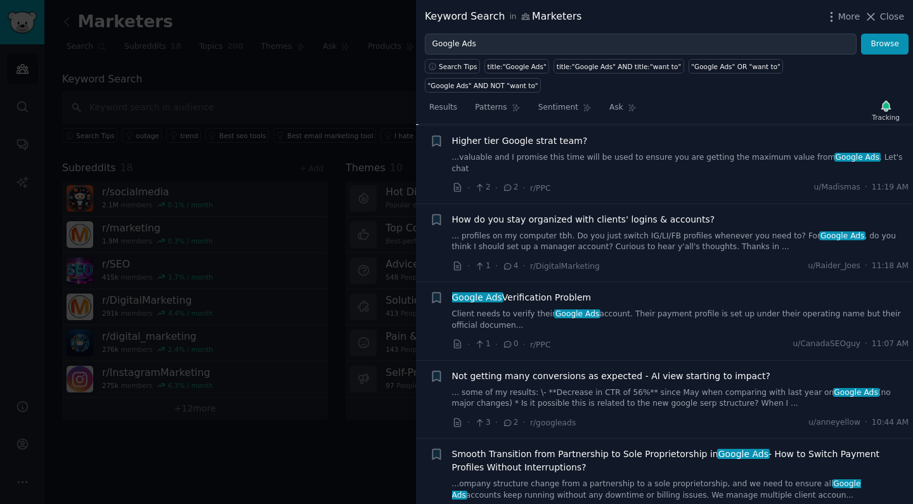
scroll to position [810, 0]
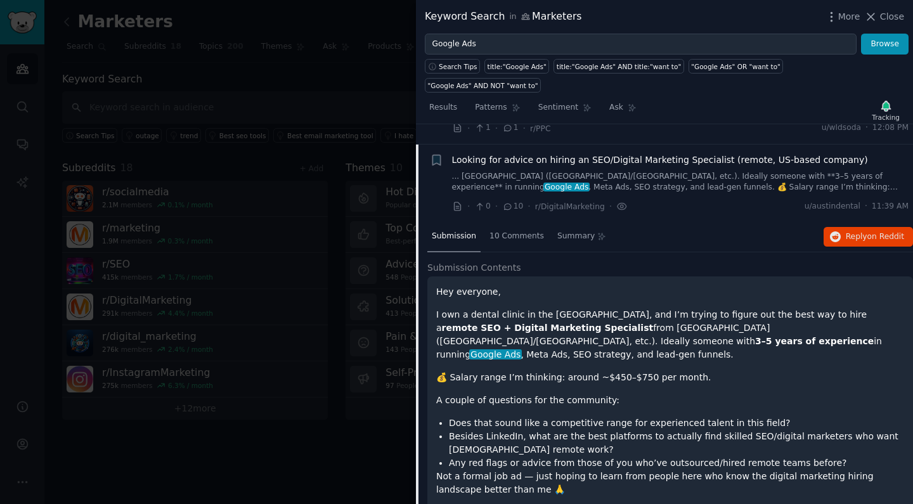
click at [608, 308] on p "I own a dental clinic in the [GEOGRAPHIC_DATA], and I’m trying to figure out th…" at bounding box center [670, 334] width 468 height 53
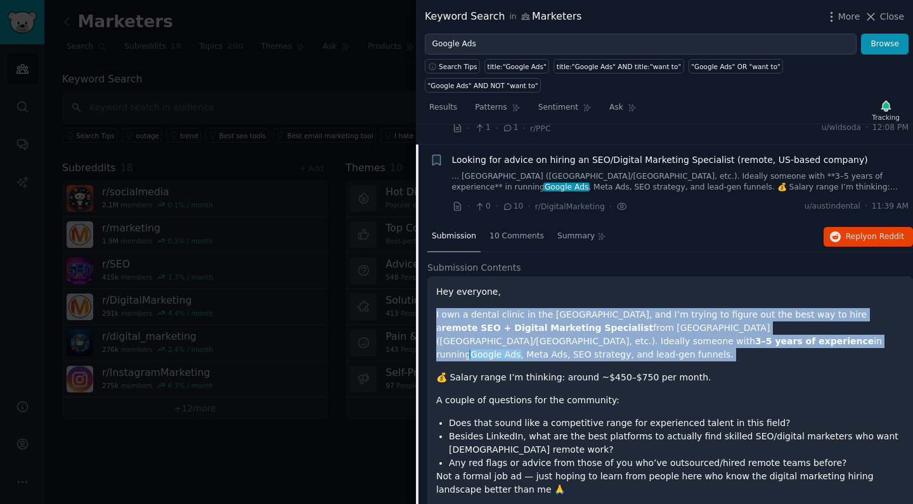
click at [628, 308] on p "I own a dental clinic in the [GEOGRAPHIC_DATA], and I’m trying to figure out th…" at bounding box center [670, 334] width 468 height 53
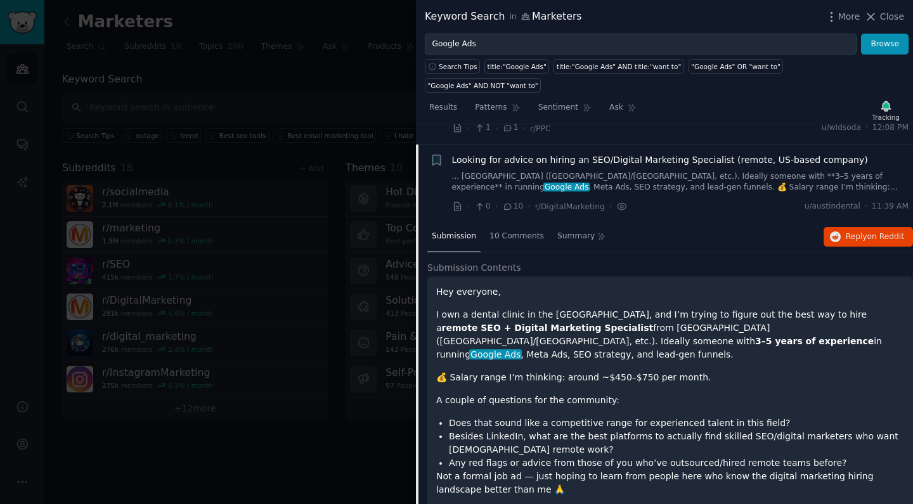
click at [628, 308] on p "I own a dental clinic in the [GEOGRAPHIC_DATA], and I’m trying to figure out th…" at bounding box center [670, 334] width 468 height 53
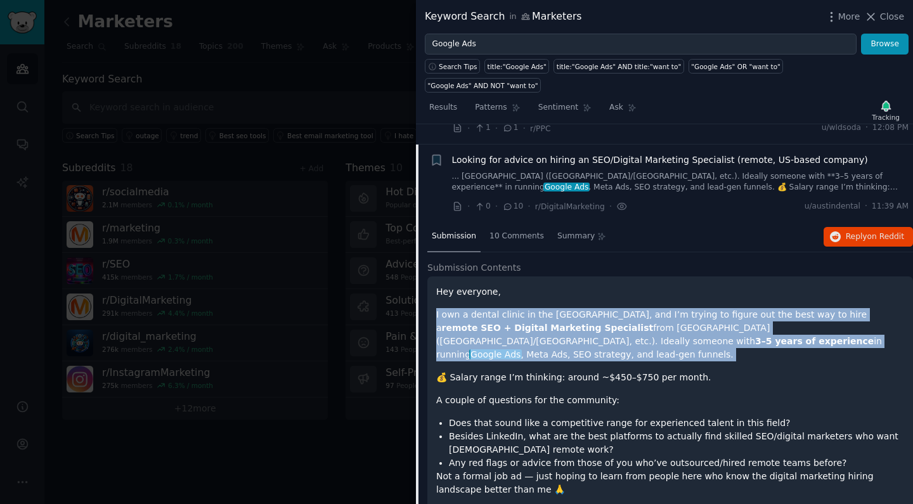
click at [620, 308] on p "I own a dental clinic in the [GEOGRAPHIC_DATA], and I’m trying to figure out th…" at bounding box center [670, 334] width 468 height 53
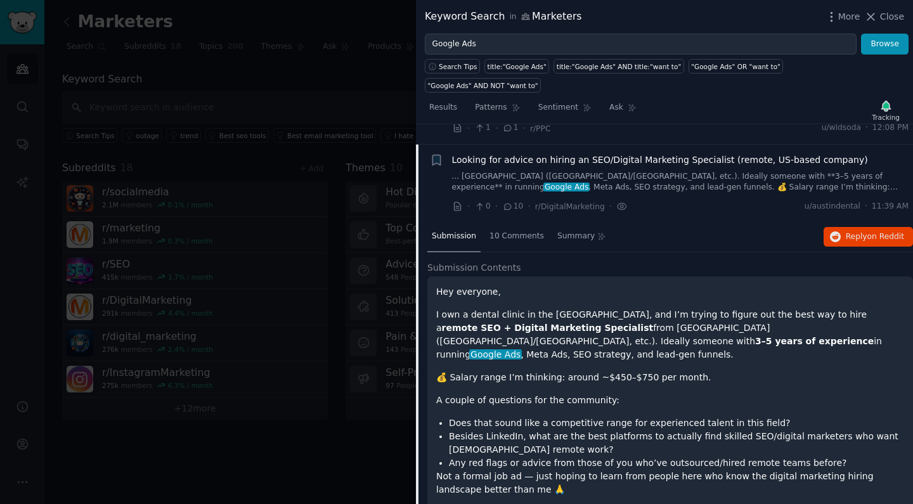
click at [620, 308] on p "I own a dental clinic in the [GEOGRAPHIC_DATA], and I’m trying to figure out th…" at bounding box center [670, 334] width 468 height 53
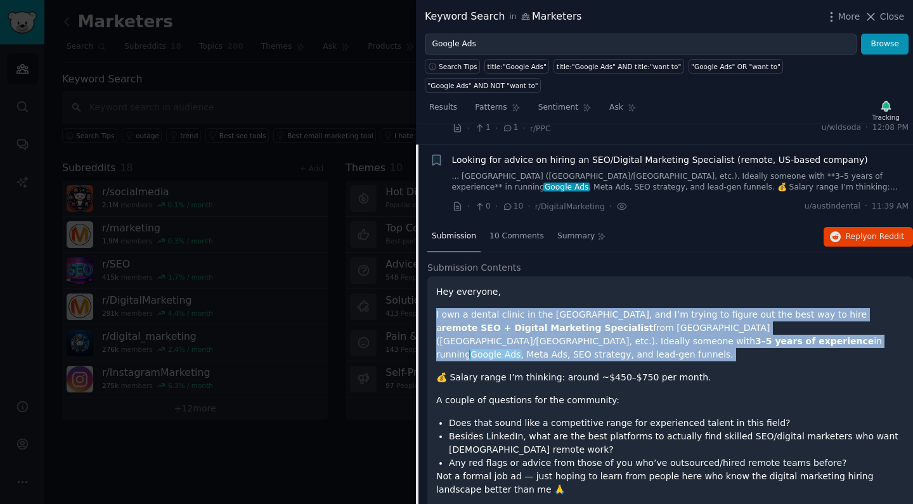
click at [614, 371] on p "💰 Salary range I’m thinking: around ~$450–$750 per month." at bounding box center [670, 377] width 468 height 13
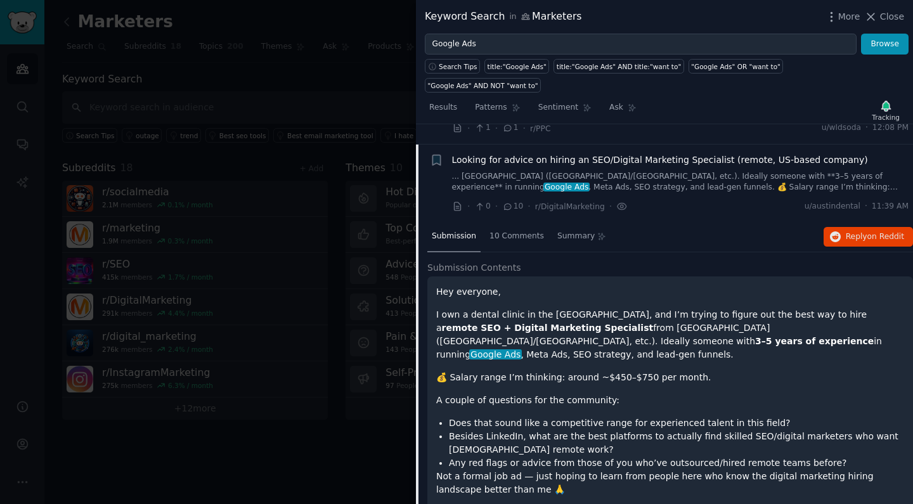
scroll to position [825, 0]
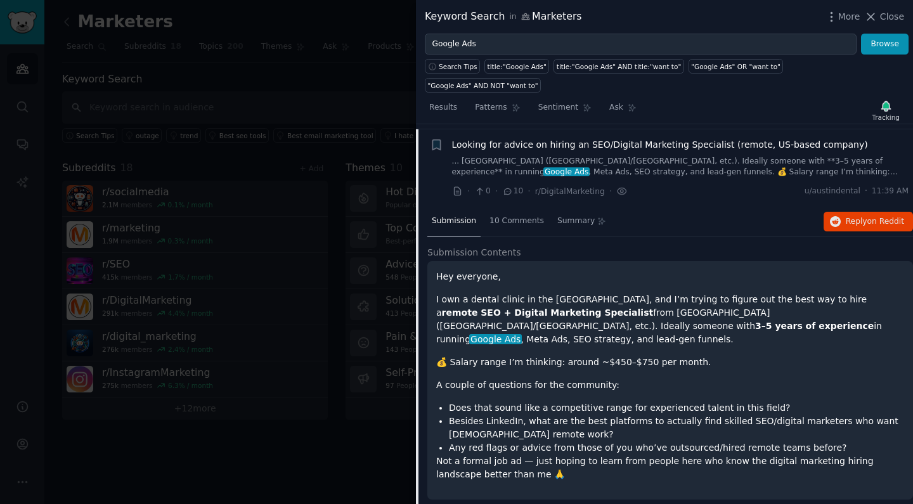
click at [599, 293] on p "I own a dental clinic in the [GEOGRAPHIC_DATA], and I’m trying to figure out th…" at bounding box center [670, 319] width 468 height 53
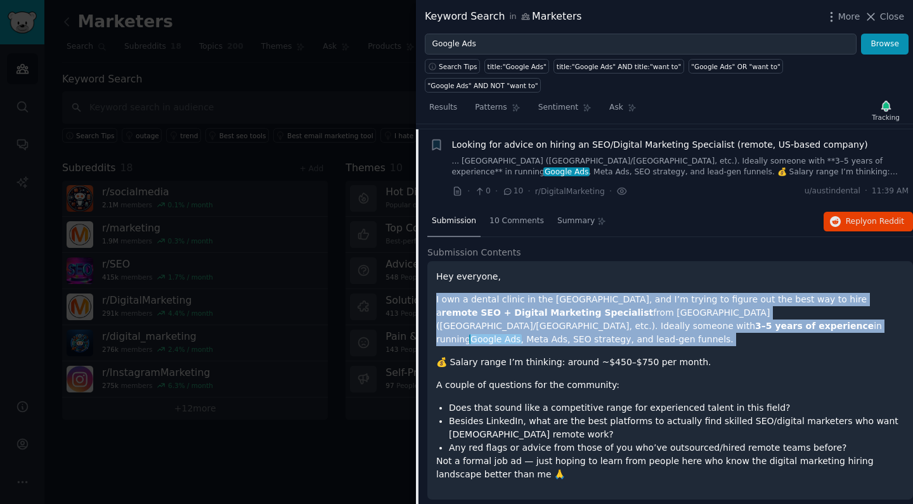
click at [593, 293] on p "I own a dental clinic in the [GEOGRAPHIC_DATA], and I’m trying to figure out th…" at bounding box center [670, 319] width 468 height 53
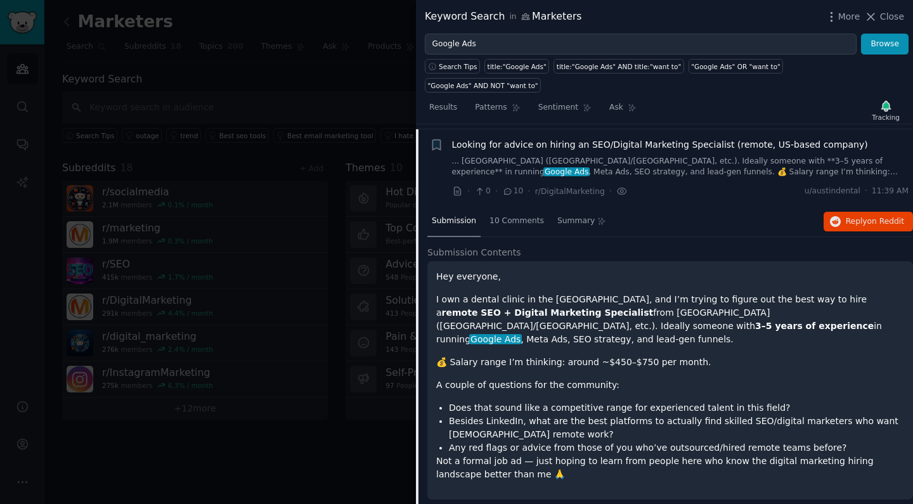
click at [593, 293] on p "I own a dental clinic in the [GEOGRAPHIC_DATA], and I’m trying to figure out th…" at bounding box center [670, 319] width 468 height 53
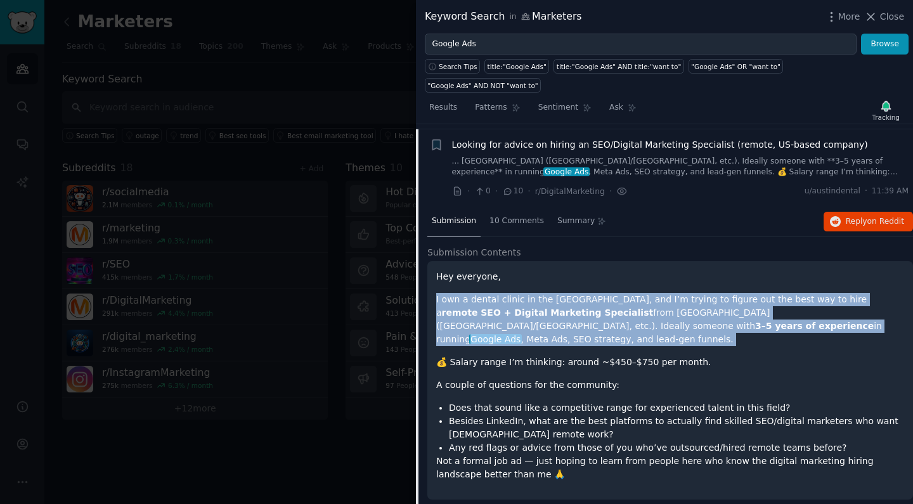
click at [589, 356] on p "💰 Salary range I’m thinking: around ~$450–$750 per month." at bounding box center [670, 362] width 468 height 13
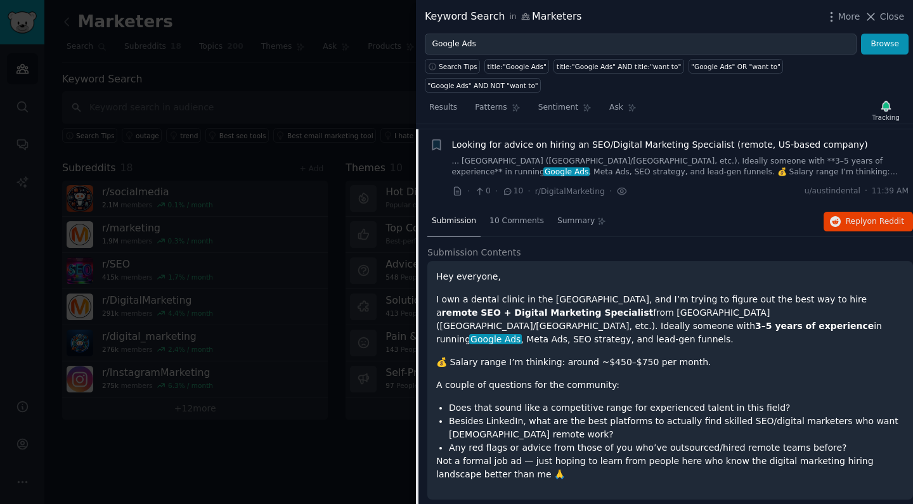
click at [589, 356] on p "💰 Salary range I’m thinking: around ~$450–$750 per month." at bounding box center [670, 362] width 468 height 13
click at [585, 379] on p "A couple of questions for the community:" at bounding box center [670, 385] width 468 height 13
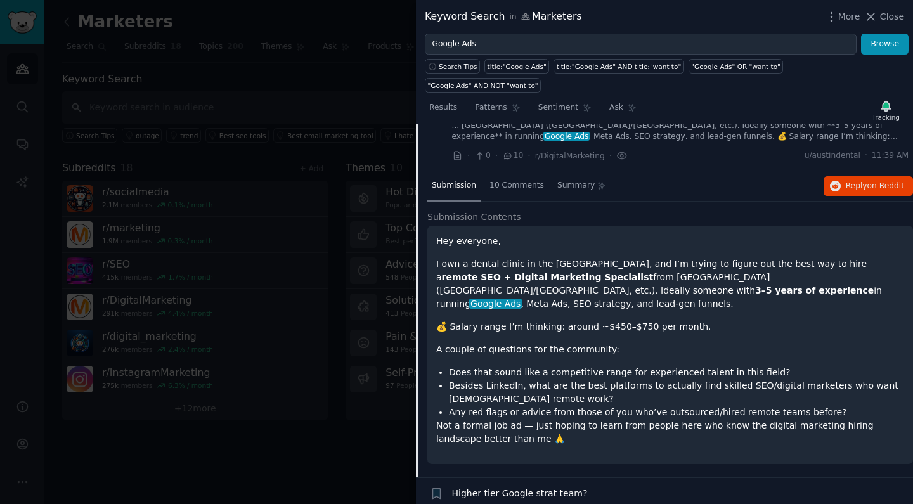
scroll to position [866, 0]
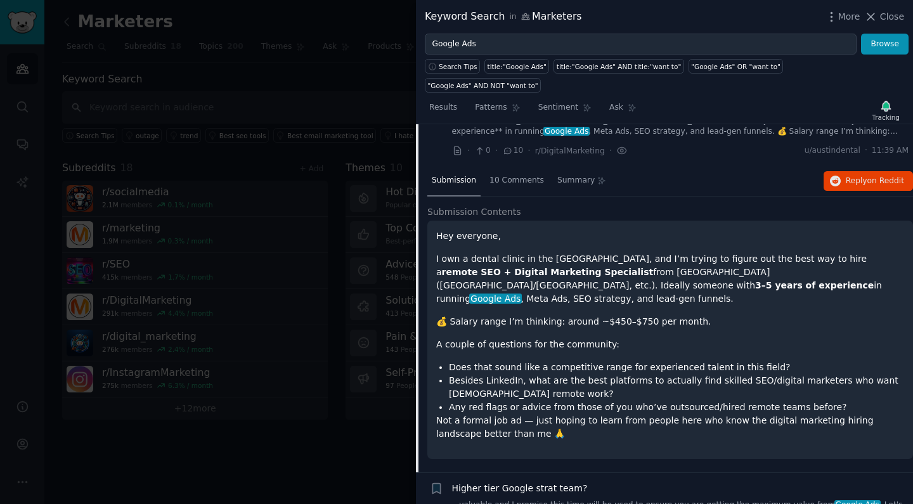
click at [635, 315] on p "💰 Salary range I’m thinking: around ~$450–$750 per month." at bounding box center [670, 321] width 468 height 13
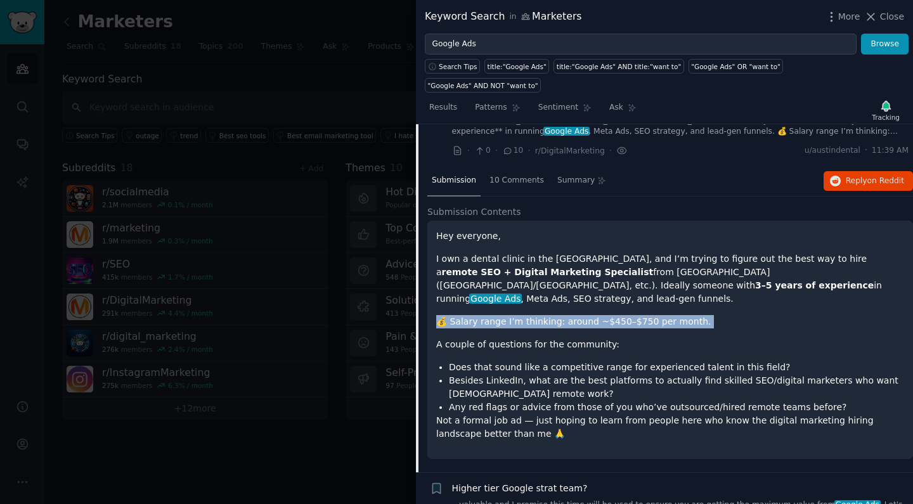
click at [616, 361] on li "Does that sound like a competitive range for experienced talent in this field?" at bounding box center [676, 367] width 455 height 13
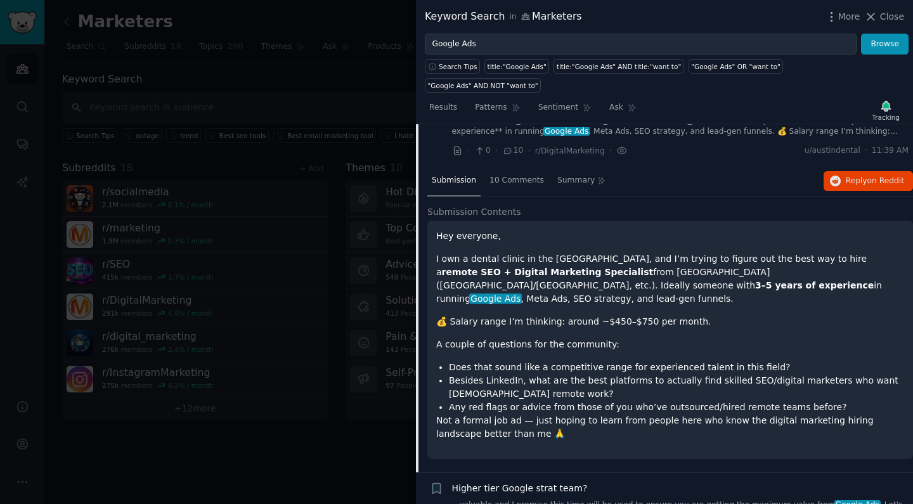
click at [616, 361] on li "Does that sound like a competitive range for experienced talent in this field?" at bounding box center [676, 367] width 455 height 13
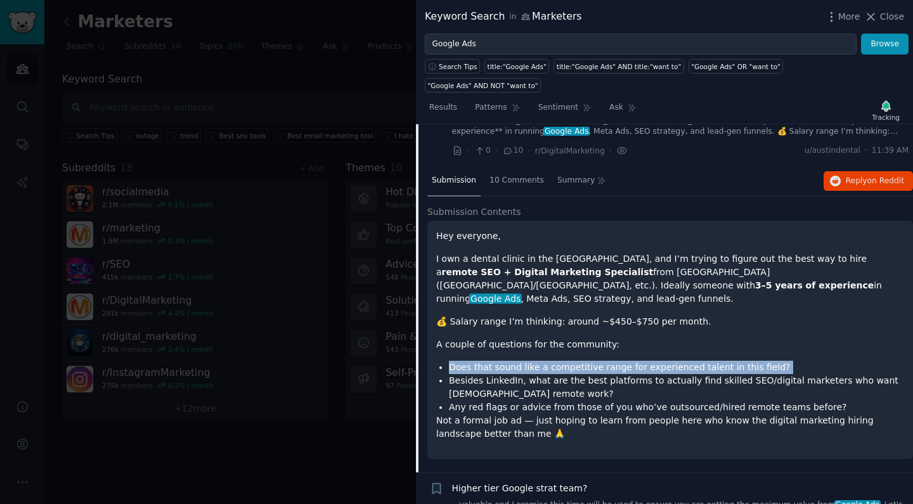
click at [607, 374] on li "Besides LinkedIn, what are the best platforms to actually find skilled SEO/digi…" at bounding box center [676, 387] width 455 height 27
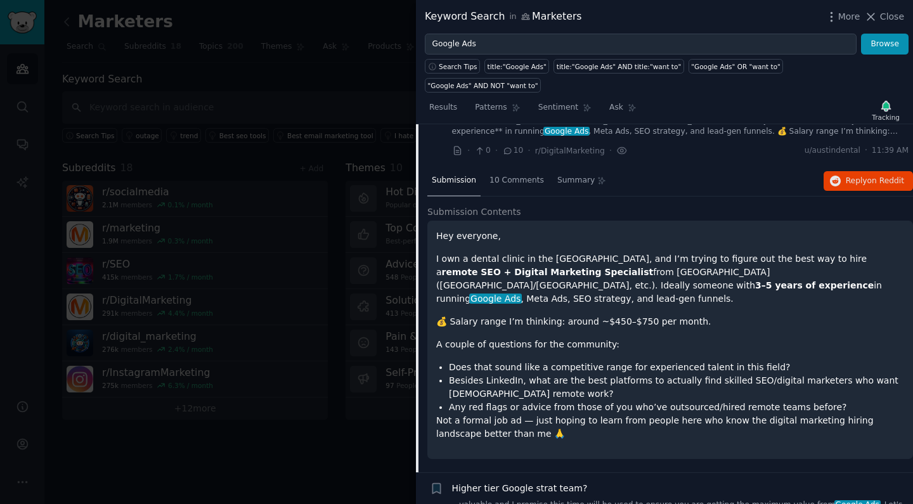
click at [607, 374] on li "Besides LinkedIn, what are the best platforms to actually find skilled SEO/digi…" at bounding box center [676, 387] width 455 height 27
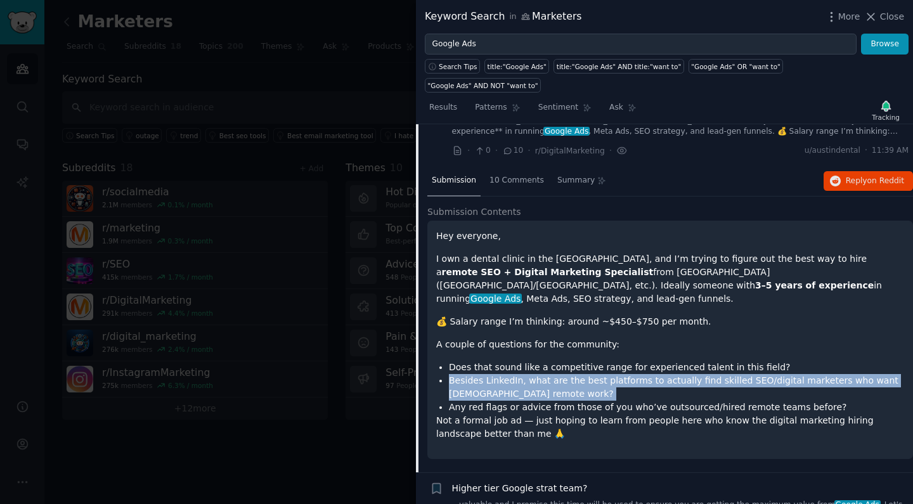
click at [601, 401] on li "Any red flags or advice from those of you who’ve outsourced/hired remote teams …" at bounding box center [676, 407] width 455 height 13
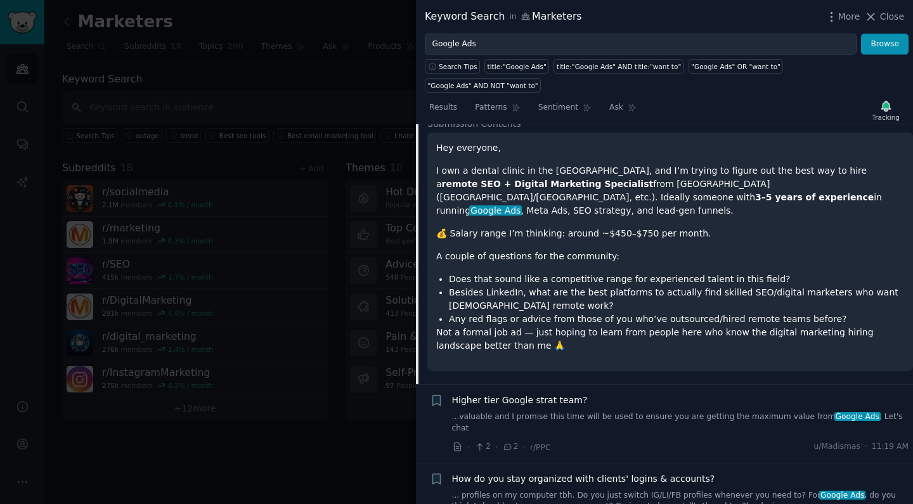
scroll to position [954, 0]
click at [620, 312] on li "Any red flags or advice from those of you who’ve outsourced/hired remote teams …" at bounding box center [676, 318] width 455 height 13
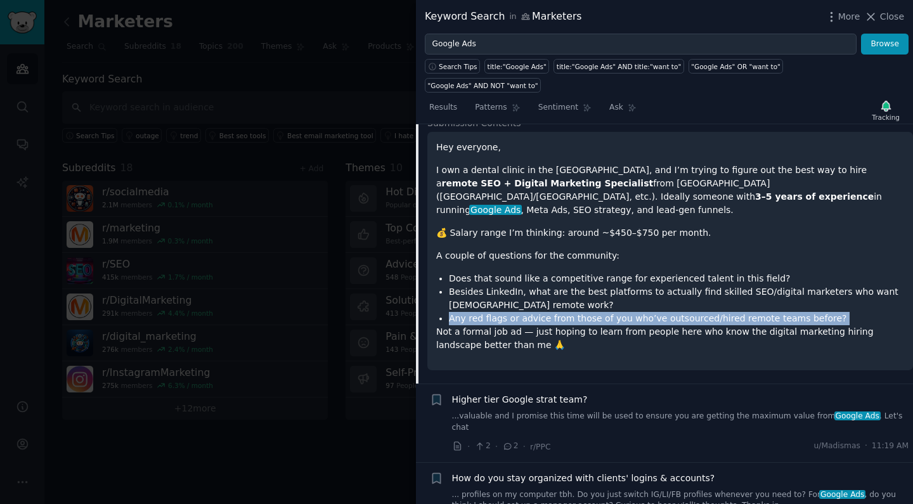
click at [616, 325] on p "Not a formal job ad — just hoping to learn from people here who know the digita…" at bounding box center [670, 338] width 468 height 27
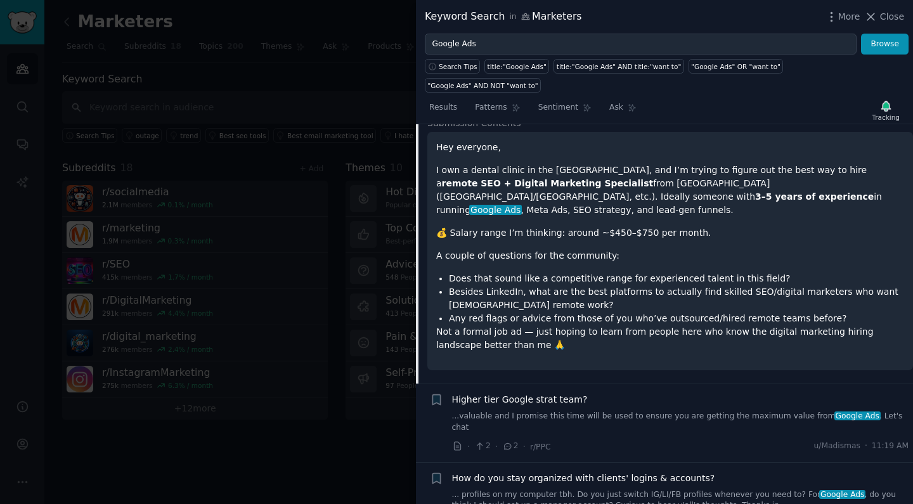
click at [616, 325] on p "Not a formal job ad — just hoping to learn from people here who know the digita…" at bounding box center [670, 338] width 468 height 27
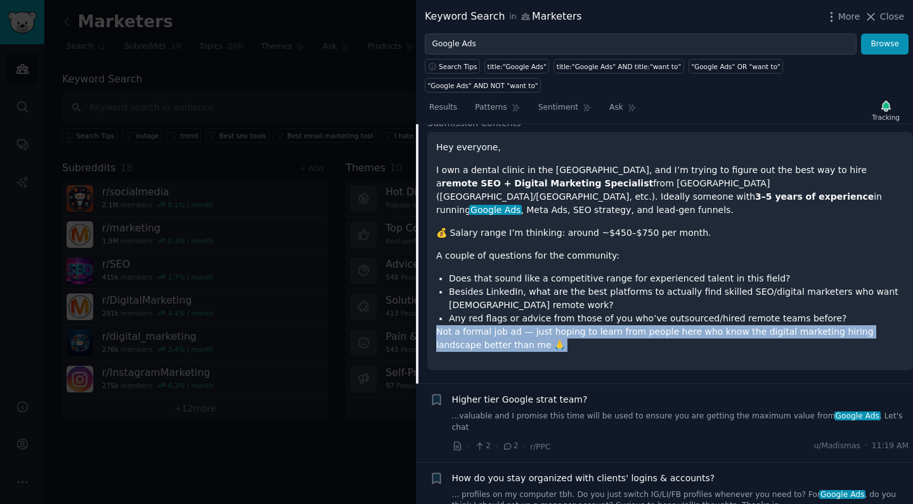
click at [611, 325] on p "Not a formal job ad — just hoping to learn from people here who know the digita…" at bounding box center [670, 338] width 468 height 27
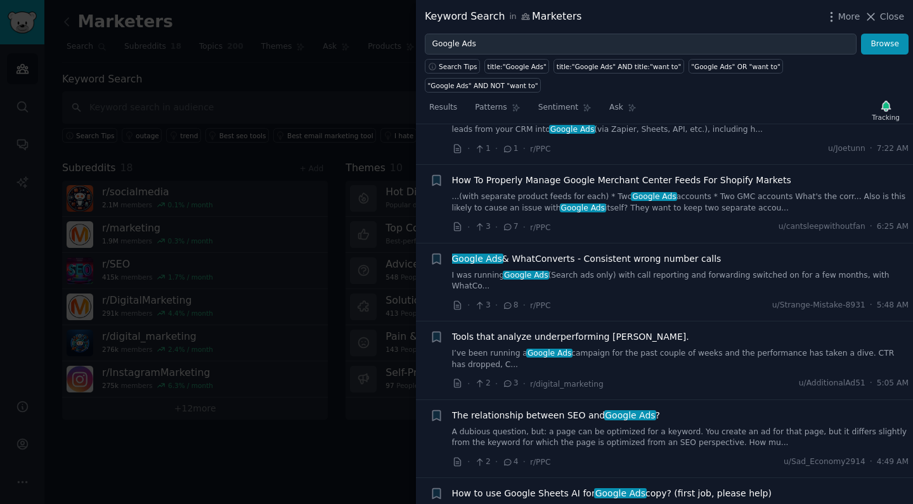
scroll to position [1986, 0]
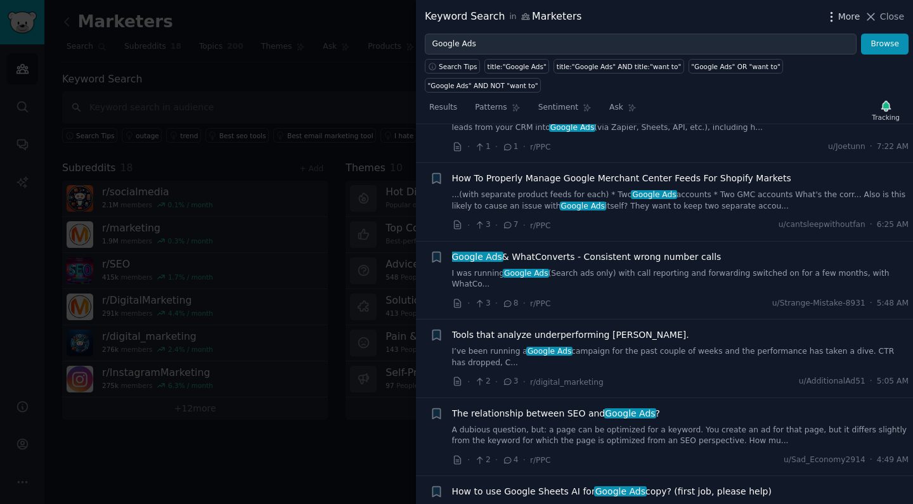
click at [840, 18] on span "More" at bounding box center [849, 16] width 22 height 13
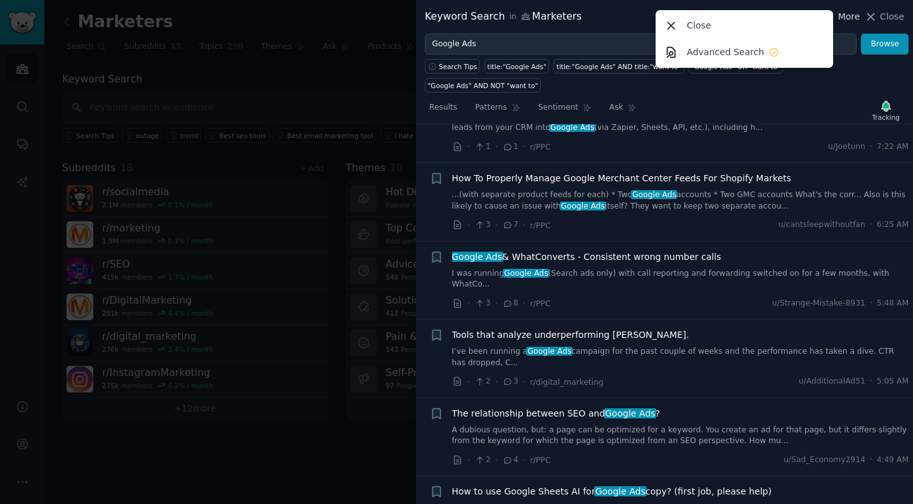
click at [840, 18] on span "More" at bounding box center [849, 16] width 22 height 13
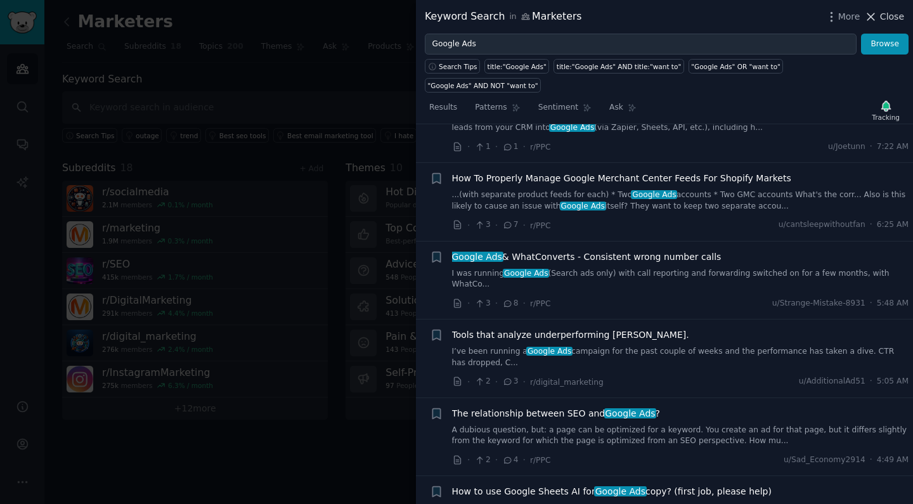
click at [882, 17] on span "Close" at bounding box center [892, 16] width 24 height 13
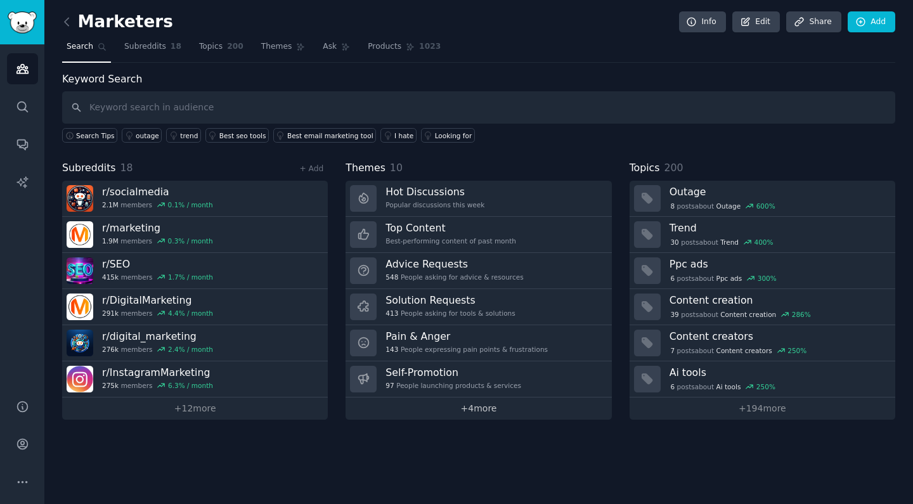
click at [480, 411] on link "+ 4 more" at bounding box center [479, 409] width 266 height 22
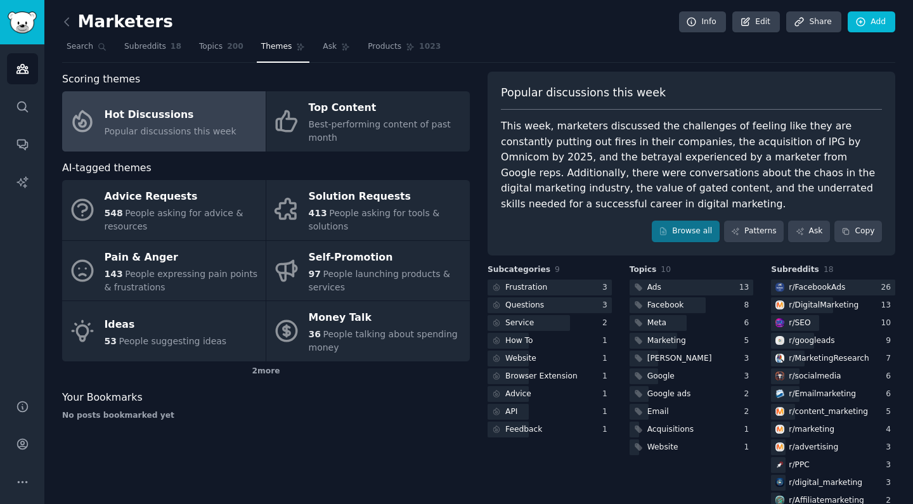
click at [590, 148] on div "This week, marketers discussed the challenges of feeling like they are constant…" at bounding box center [691, 165] width 381 height 93
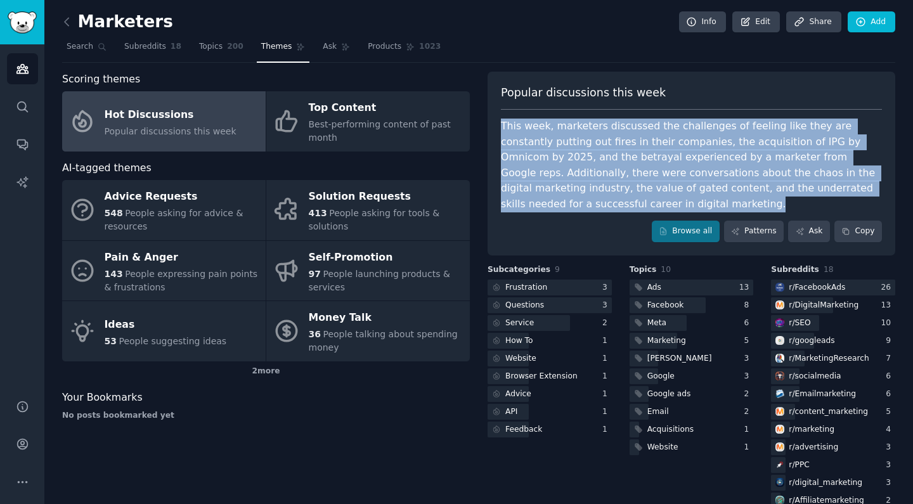
click at [578, 167] on div "This week, marketers discussed the challenges of feeling like they are constant…" at bounding box center [691, 165] width 381 height 93
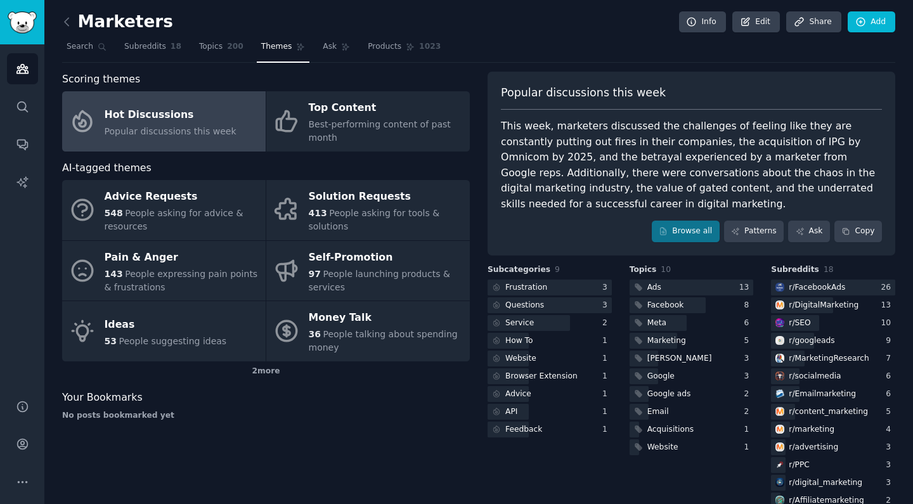
click at [578, 167] on div "This week, marketers discussed the challenges of feeling like they are constant…" at bounding box center [691, 165] width 381 height 93
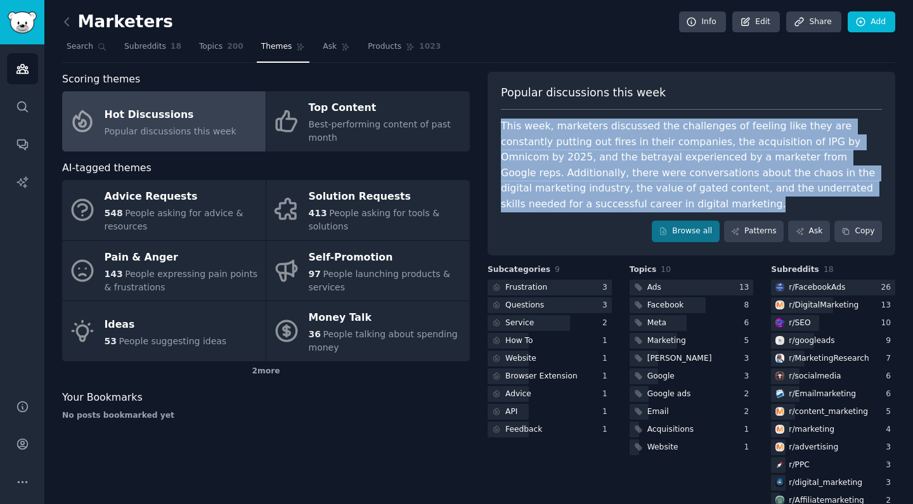
click at [571, 180] on div "This week, marketers discussed the challenges of feeling like they are constant…" at bounding box center [691, 165] width 381 height 93
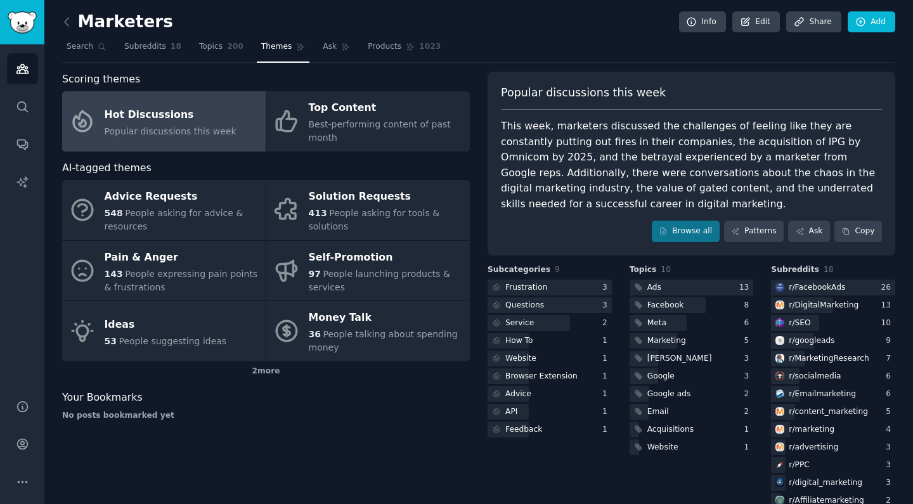
click at [571, 180] on div "This week, marketers discussed the challenges of feeling like they are constant…" at bounding box center [691, 165] width 381 height 93
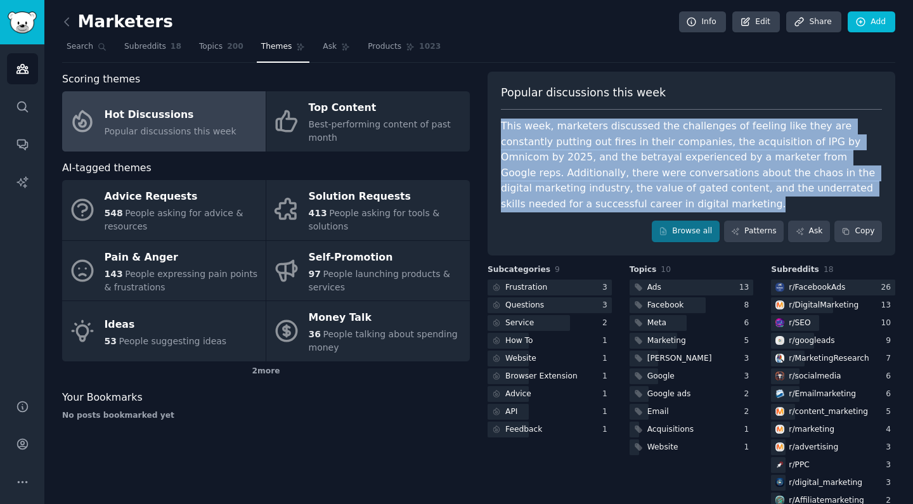
click at [557, 186] on div "This week, marketers discussed the challenges of feeling like they are constant…" at bounding box center [691, 165] width 381 height 93
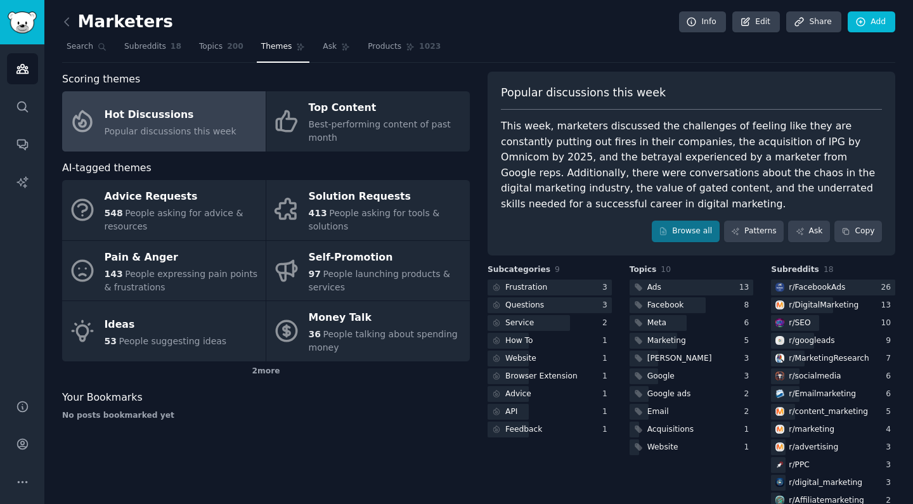
click at [585, 148] on div "This week, marketers discussed the challenges of feeling like they are constant…" at bounding box center [691, 165] width 381 height 93
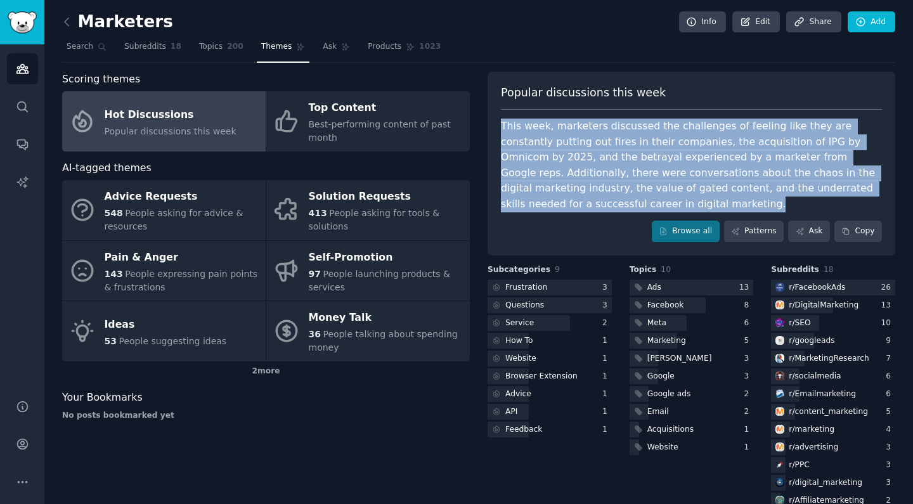
click at [561, 183] on div "This week, marketers discussed the challenges of feeling like they are constant…" at bounding box center [691, 165] width 381 height 93
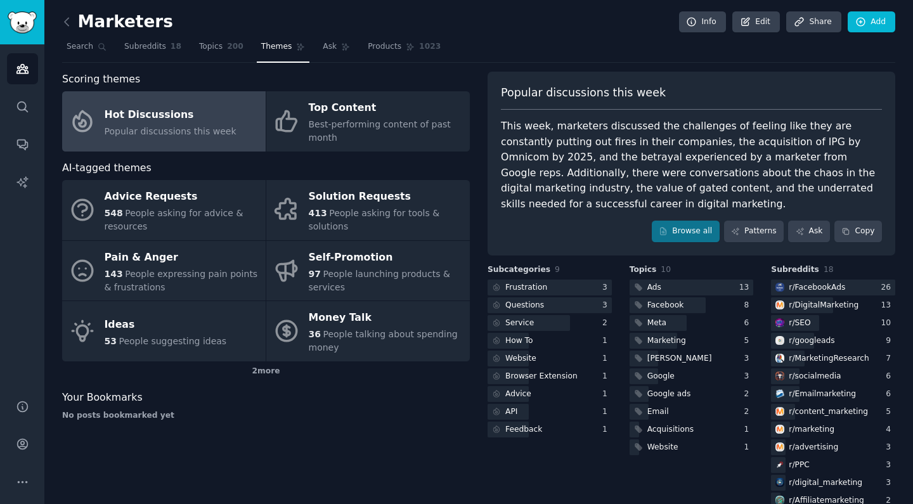
click at [566, 136] on div "This week, marketers discussed the challenges of feeling like they are constant…" at bounding box center [691, 165] width 381 height 93
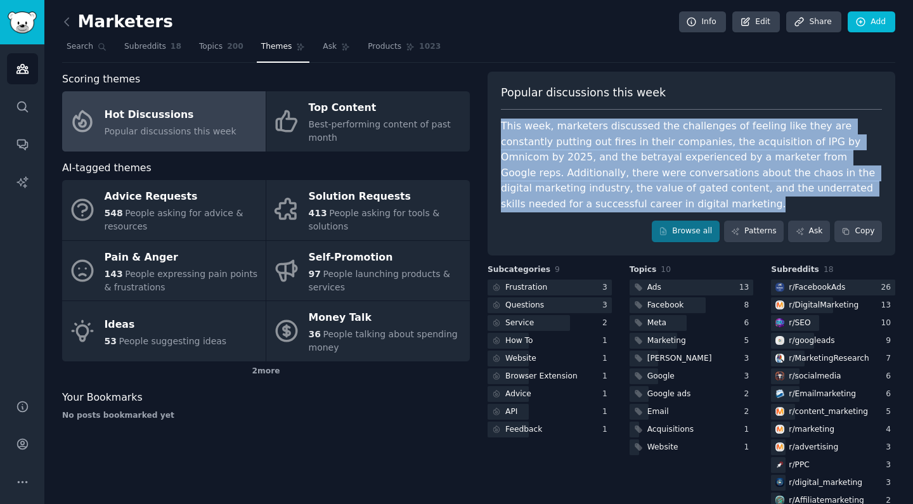
click at [564, 166] on div "This week, marketers discussed the challenges of feeling like they are constant…" at bounding box center [691, 165] width 381 height 93
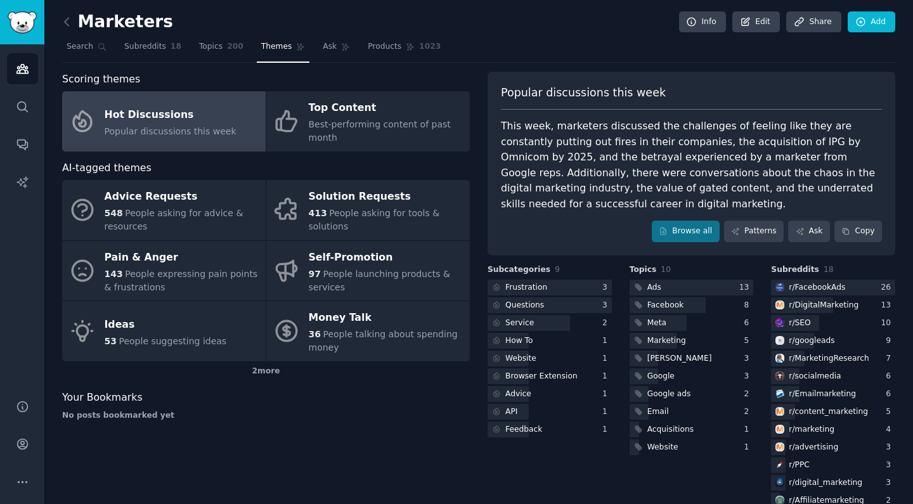
scroll to position [37, 0]
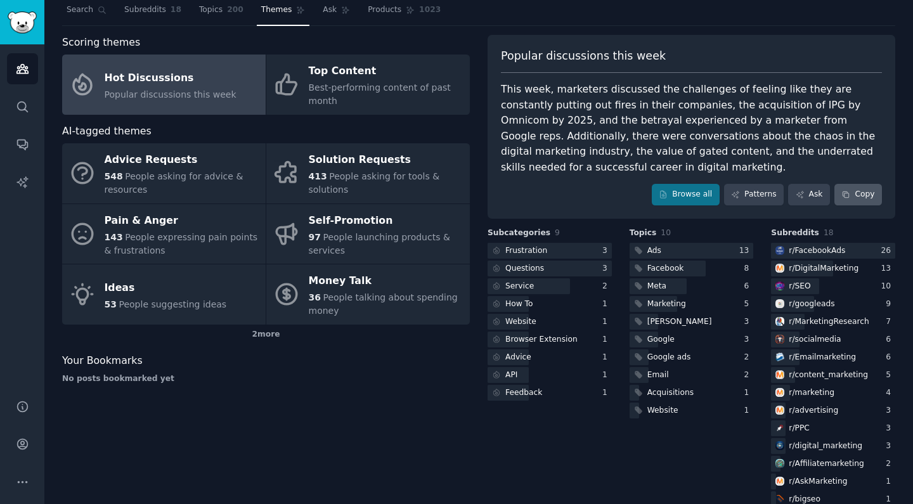
click at [849, 196] on button "Copy" at bounding box center [859, 195] width 48 height 22
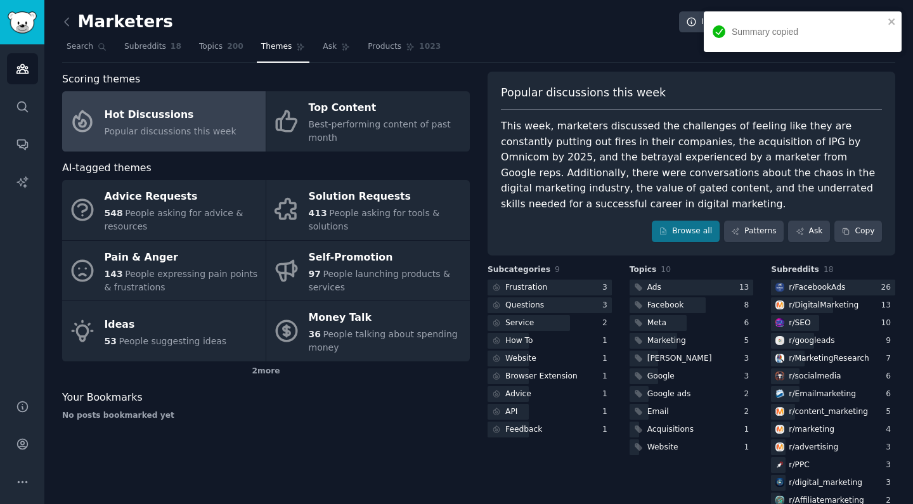
scroll to position [0, 0]
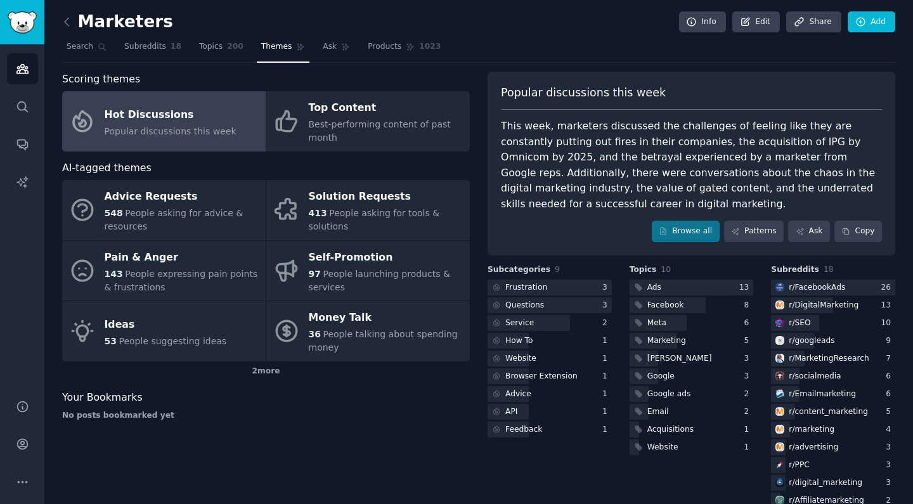
click at [748, 163] on div "This week, marketers discussed the challenges of feeling like they are constant…" at bounding box center [691, 165] width 381 height 93
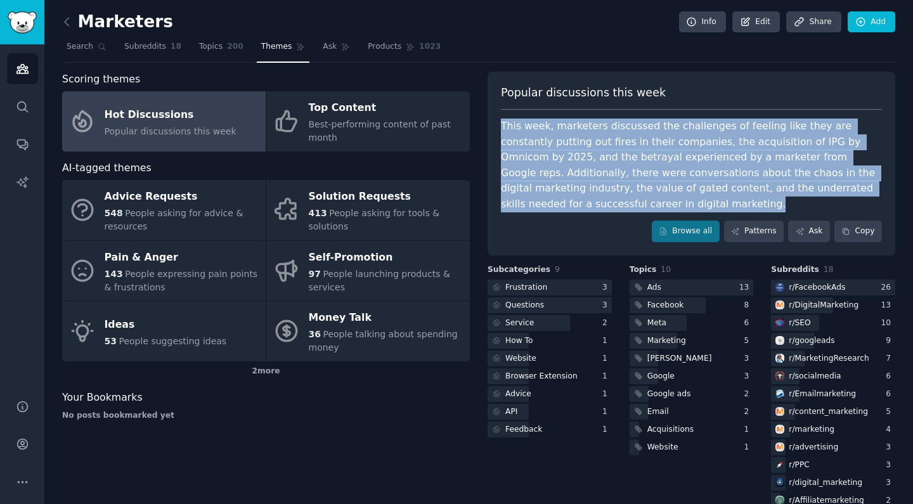
click at [743, 175] on div "This week, marketers discussed the challenges of feeling like they are constant…" at bounding box center [691, 165] width 381 height 93
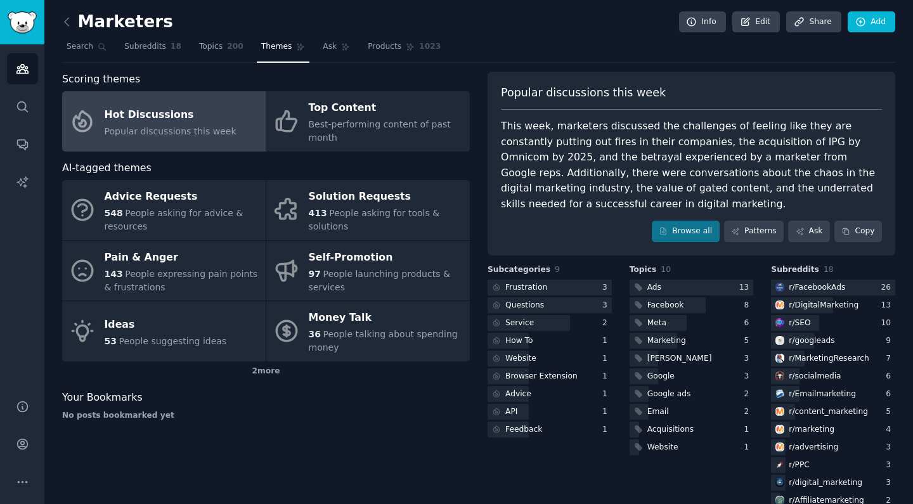
click at [401, 440] on div "Scoring themes Hot Discussions Popular discussions this week Top Content Best-p…" at bounding box center [266, 318] width 408 height 493
click at [403, 52] on link "Products 1023" at bounding box center [404, 50] width 82 height 26
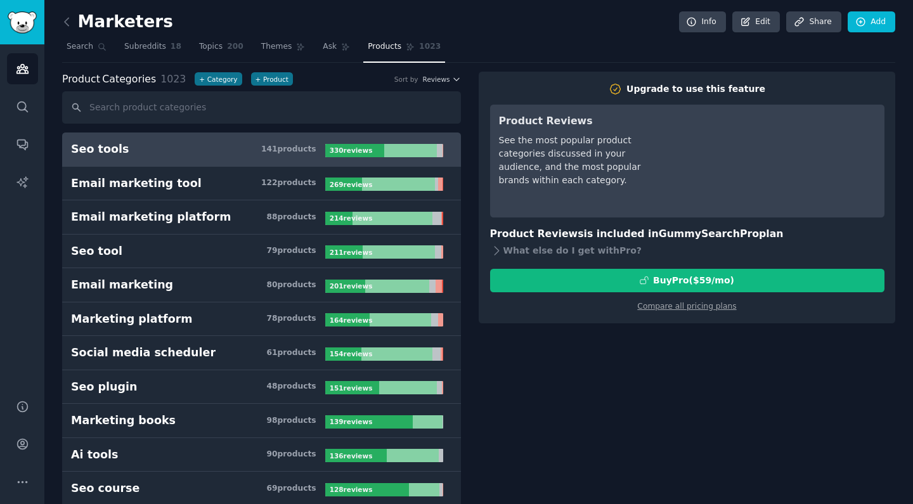
click at [550, 157] on div "See the most popular product categories discussed in your audience, and the mos…" at bounding box center [583, 160] width 169 height 53
click at [550, 166] on div "See the most popular product categories discussed in your audience, and the mos…" at bounding box center [583, 160] width 169 height 53
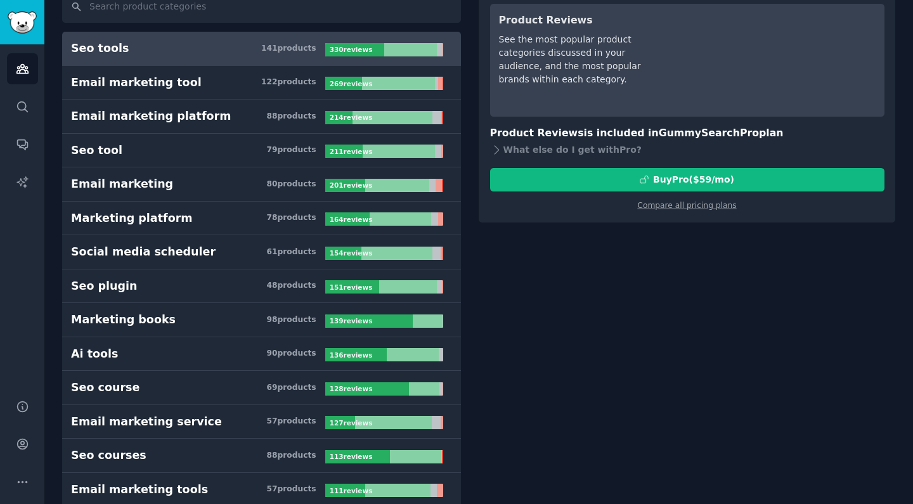
scroll to position [108, 0]
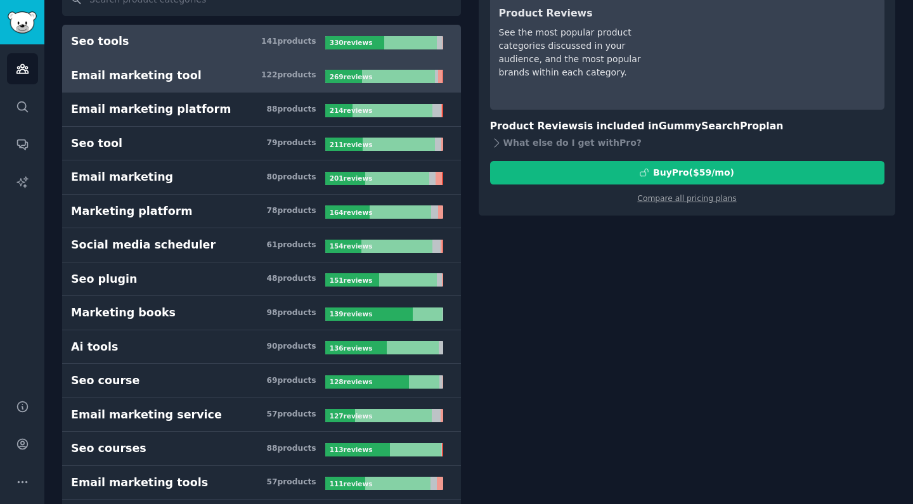
click at [254, 75] on h3 "Email marketing tool 122 product s" at bounding box center [198, 76] width 254 height 16
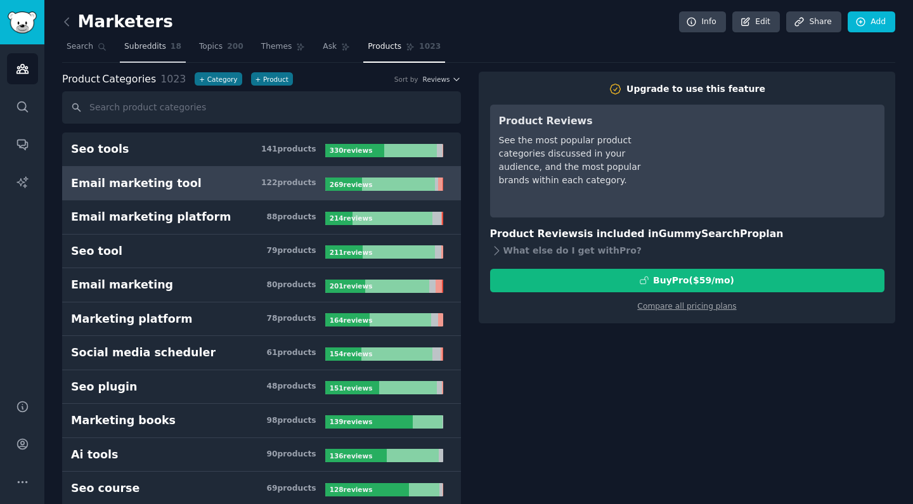
click at [163, 51] on span "Subreddits" at bounding box center [145, 46] width 42 height 11
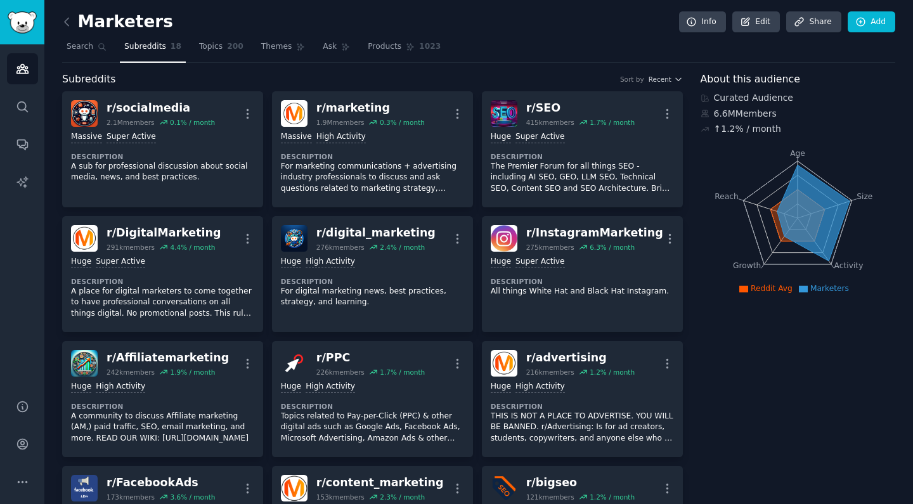
click at [744, 104] on div "Curated Audience 6.6M Members ↑ 1.2 % / month" at bounding box center [798, 113] width 195 height 44
click at [743, 124] on div "↑ 1.2 % / month" at bounding box center [747, 128] width 67 height 13
click at [219, 48] on span "Topics" at bounding box center [210, 46] width 23 height 11
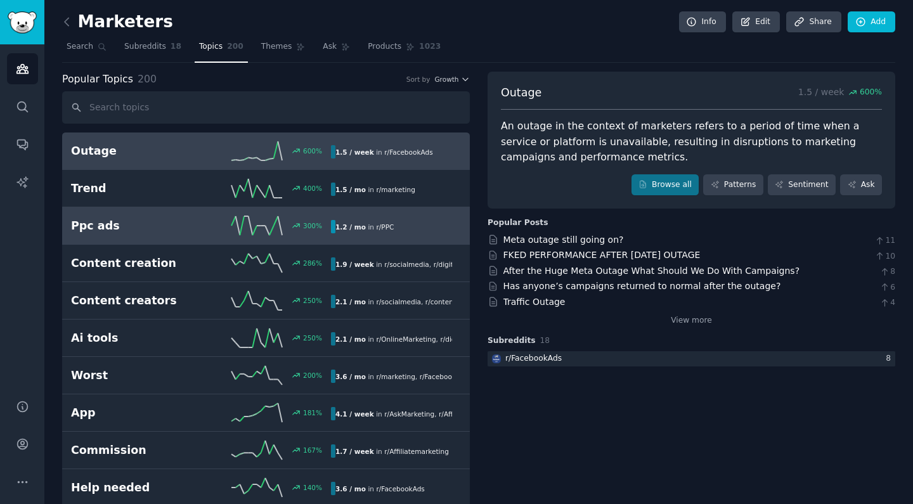
click at [268, 232] on line at bounding box center [267, 231] width 4 height 10
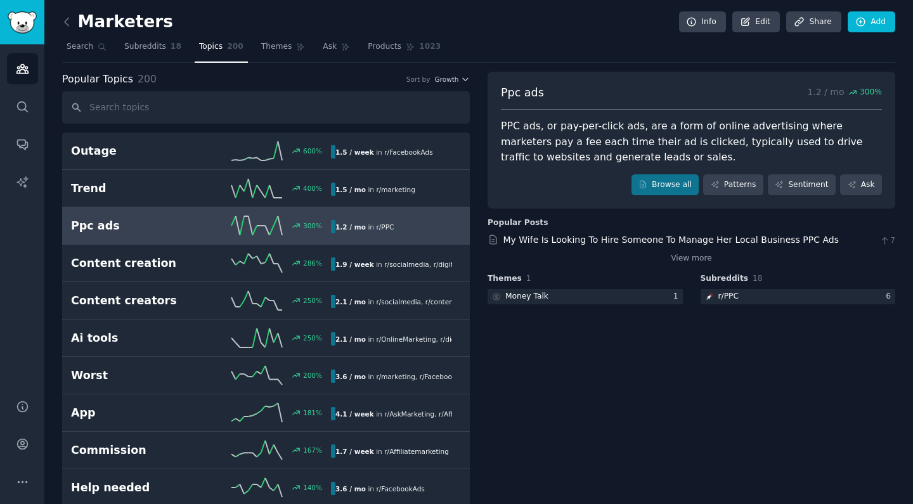
click at [575, 131] on div "PPC ads, or pay-per-click ads, are a form of online advertising where marketers…" at bounding box center [691, 142] width 381 height 47
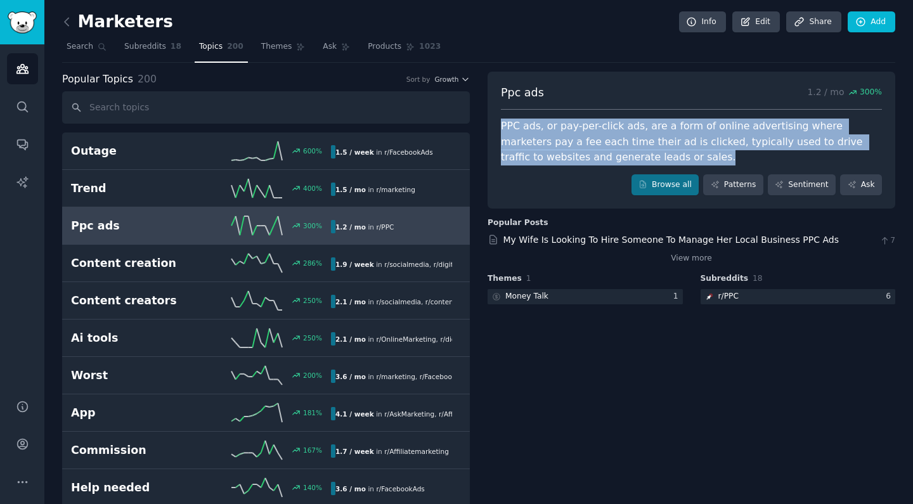
click at [572, 149] on div "PPC ads, or pay-per-click ads, are a form of online advertising where marketers…" at bounding box center [691, 142] width 381 height 47
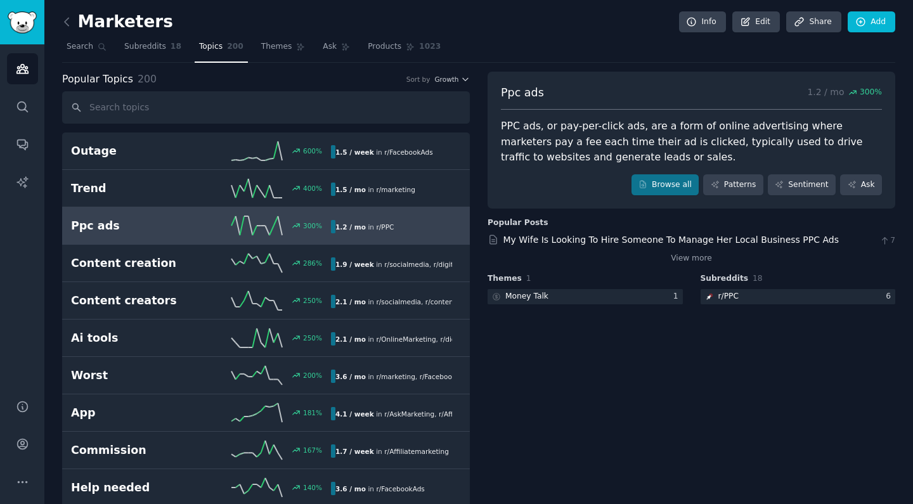
click at [572, 149] on div "PPC ads, or pay-per-click ads, are a form of online advertising where marketers…" at bounding box center [691, 142] width 381 height 47
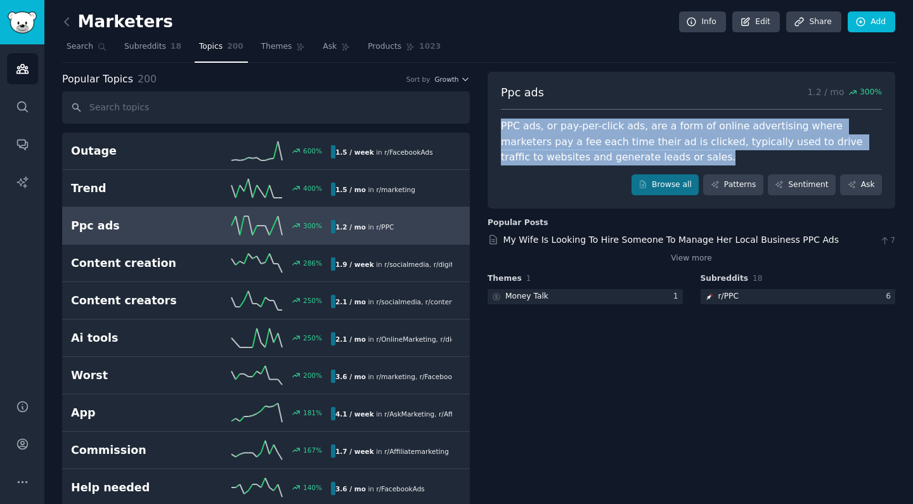
click at [571, 162] on div "PPC ads, or pay-per-click ads, are a form of online advertising where marketers…" at bounding box center [691, 142] width 381 height 47
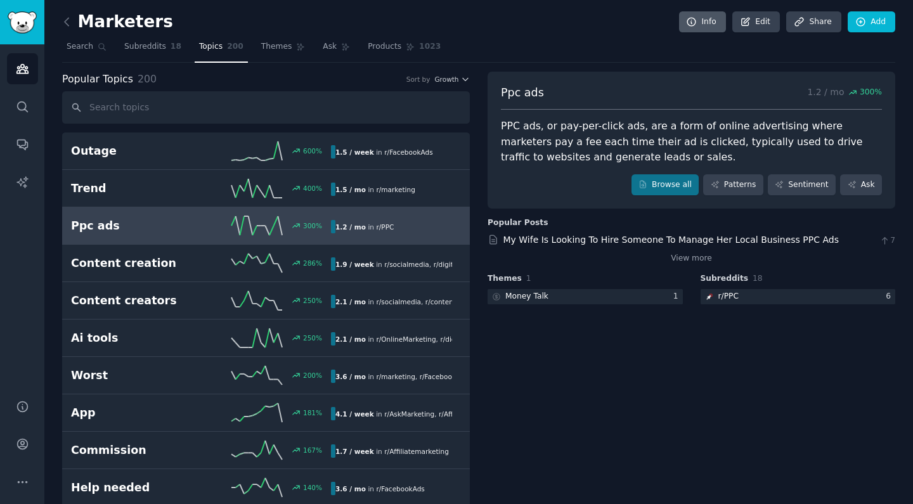
click at [699, 28] on link "Info" at bounding box center [702, 22] width 47 height 22
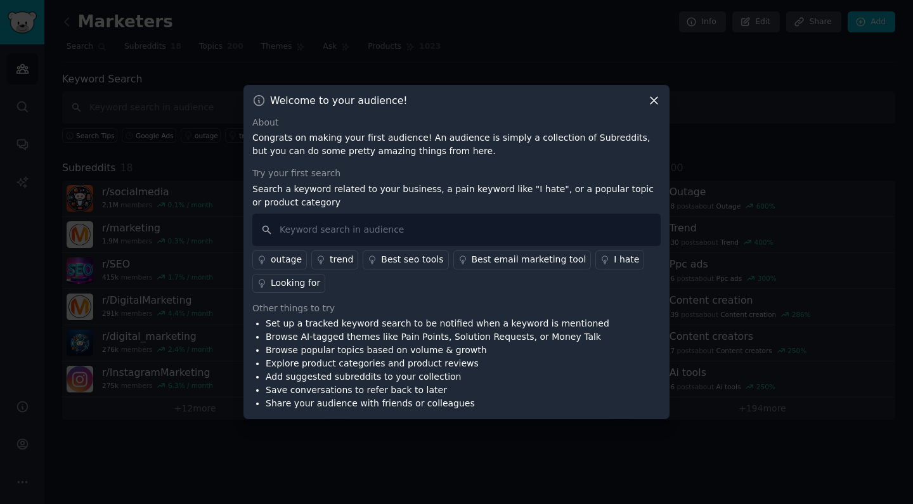
click at [509, 157] on p "Congrats on making your first audience! An audience is simply a collection of S…" at bounding box center [456, 144] width 408 height 27
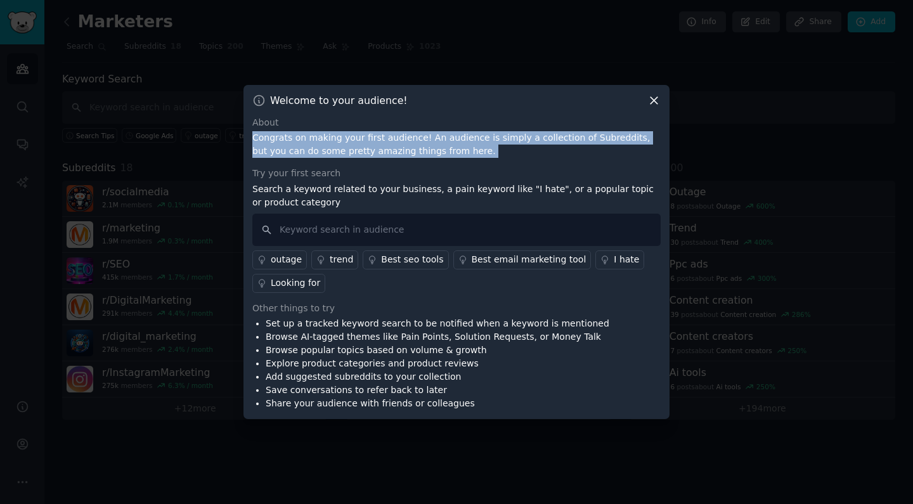
click at [525, 140] on p "Congrats on making your first audience! An audience is simply a collection of S…" at bounding box center [456, 144] width 408 height 27
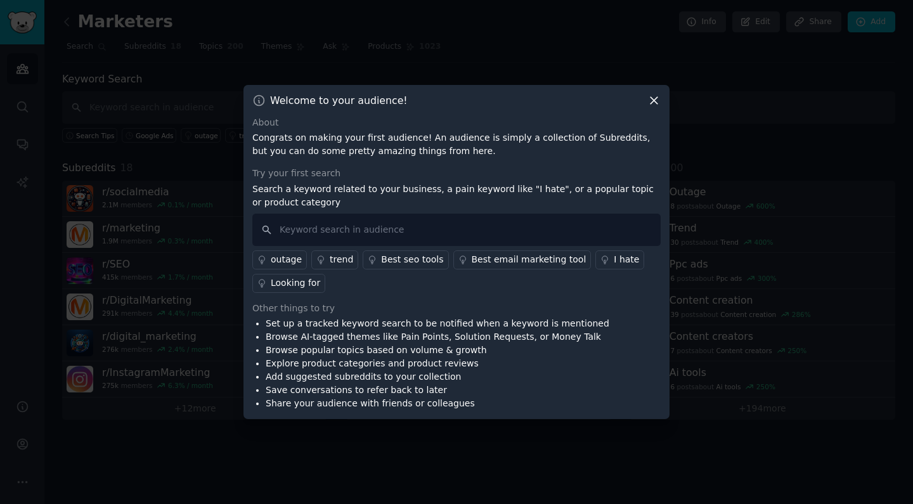
click at [653, 98] on icon at bounding box center [654, 100] width 13 height 13
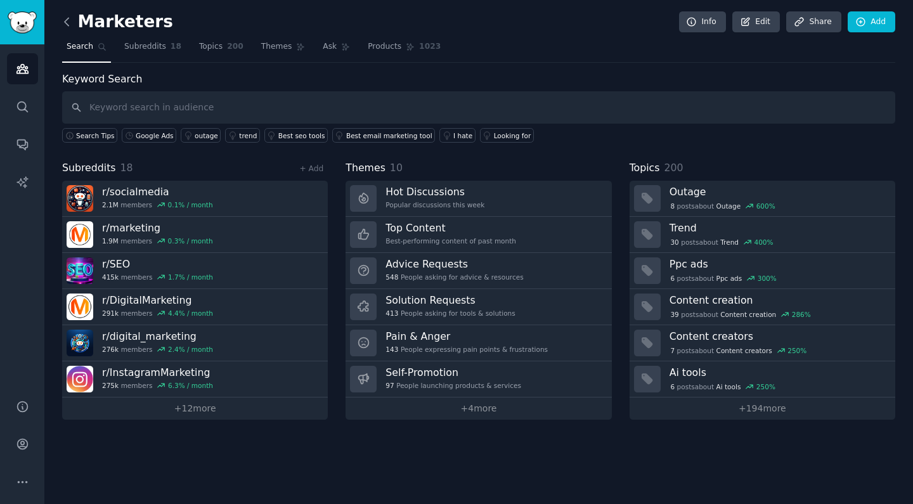
click at [70, 25] on icon at bounding box center [66, 21] width 13 height 13
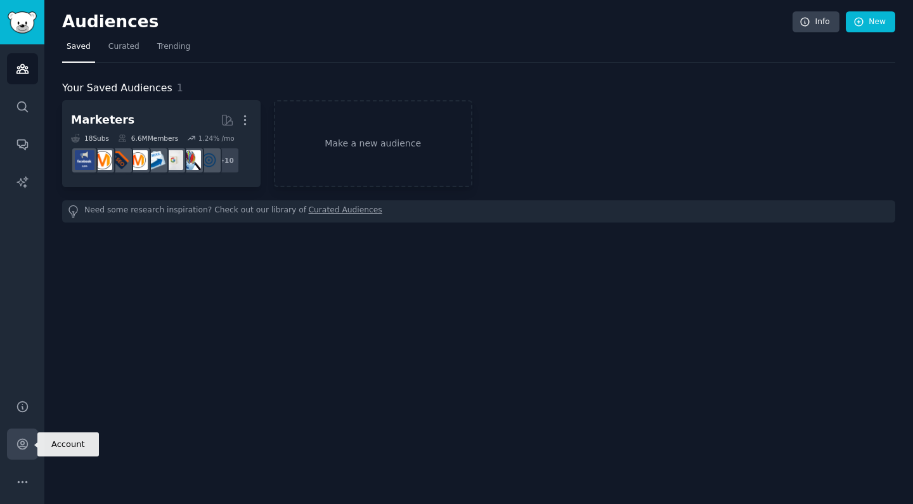
click at [25, 446] on icon "Sidebar" at bounding box center [22, 444] width 13 height 13
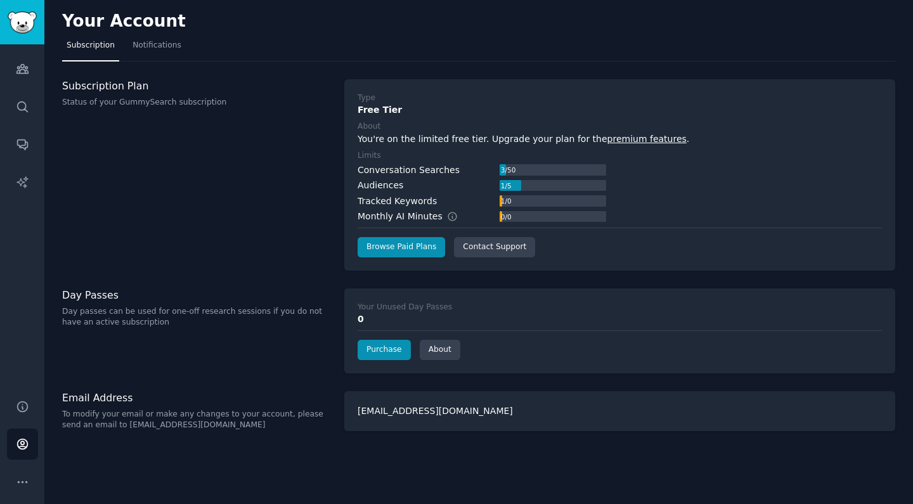
click at [408, 166] on div "Conversation Searches" at bounding box center [409, 170] width 102 height 13
click at [398, 172] on div "Conversation Searches" at bounding box center [409, 170] width 102 height 13
click at [424, 138] on div "You're on the limited free tier. Upgrade your plan for the premium features ." at bounding box center [620, 139] width 524 height 13
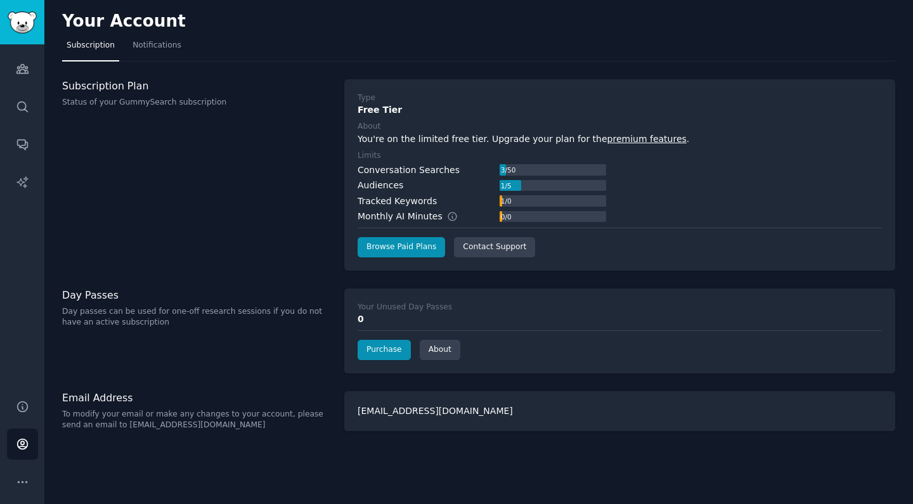
click at [424, 138] on div "You're on the limited free tier. Upgrade your plan for the premium features ." at bounding box center [620, 139] width 524 height 13
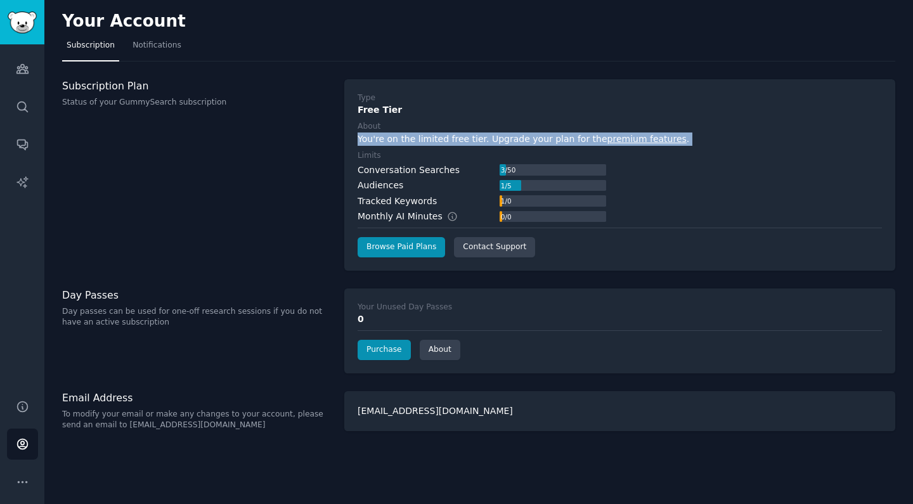
click at [419, 164] on div "Conversation Searches" at bounding box center [409, 170] width 102 height 13
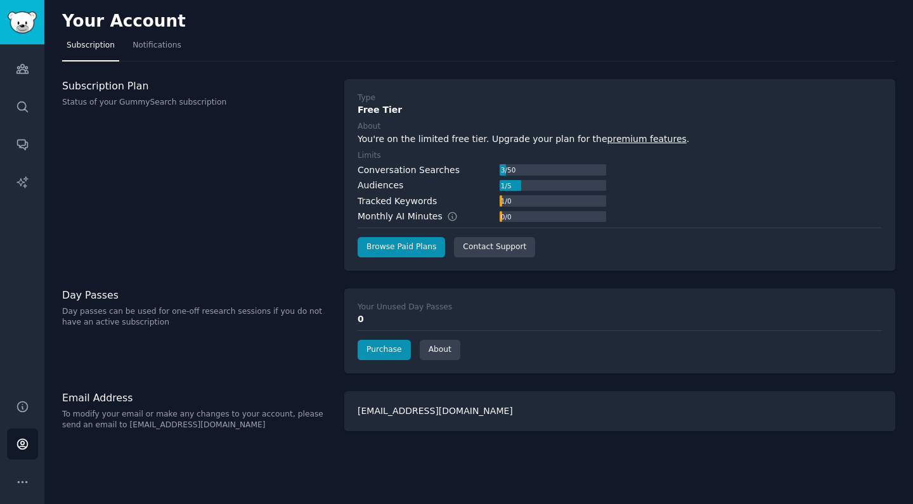
click at [436, 199] on div "Tracked Keywords 1 / 0" at bounding box center [482, 201] width 249 height 13
click at [424, 205] on div "Tracked Keywords" at bounding box center [397, 201] width 79 height 13
click at [162, 49] on span "Notifications" at bounding box center [157, 45] width 49 height 11
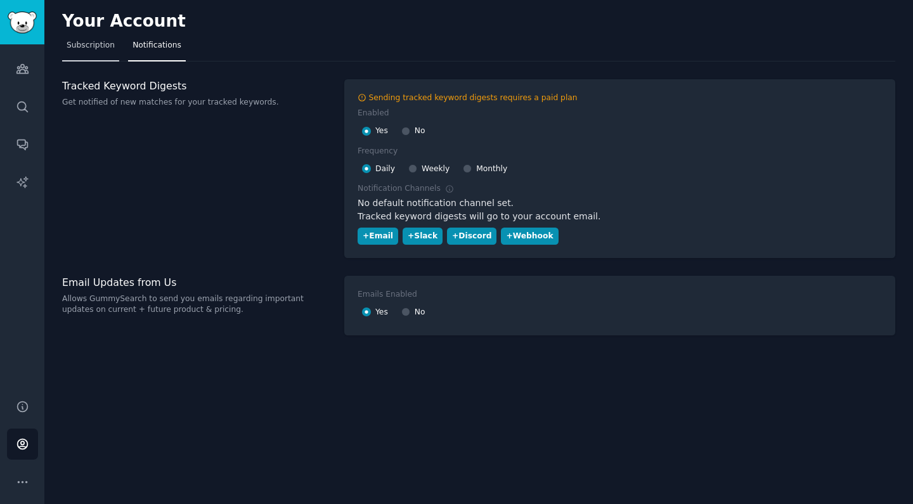
click at [110, 51] on link "Subscription" at bounding box center [90, 49] width 57 height 26
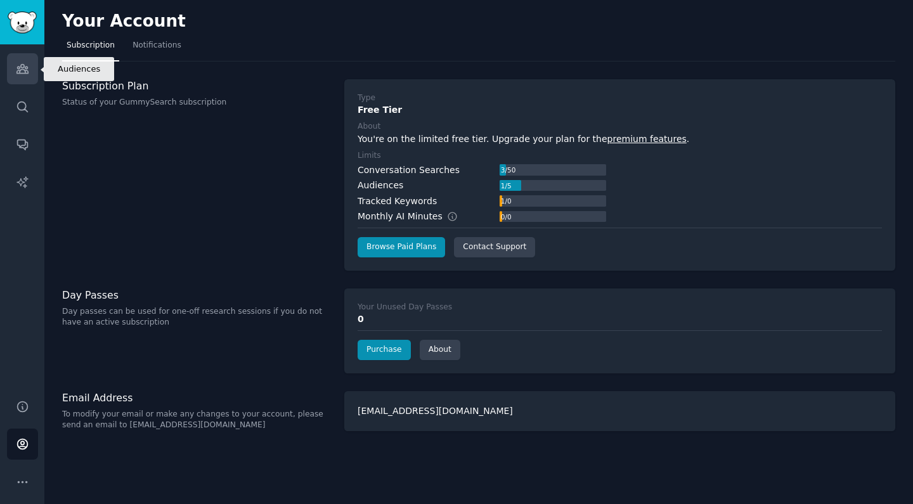
click at [30, 77] on link "Audiences" at bounding box center [22, 68] width 31 height 31
